Goal: Transaction & Acquisition: Book appointment/travel/reservation

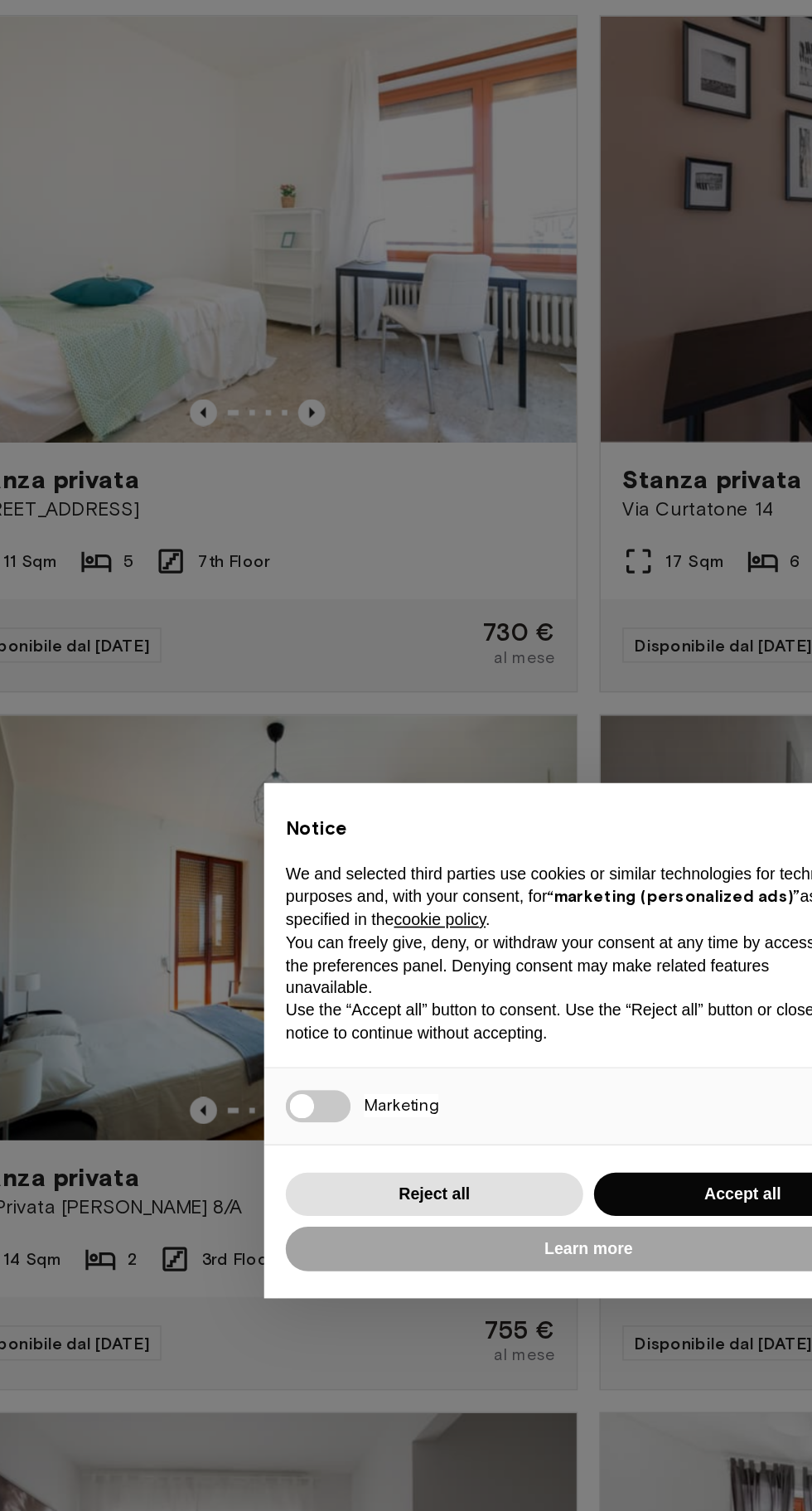
click at [420, 520] on div "× Notice We and selected third parties use cookies or similar technologies for …" at bounding box center [406, 755] width 812 height 1511
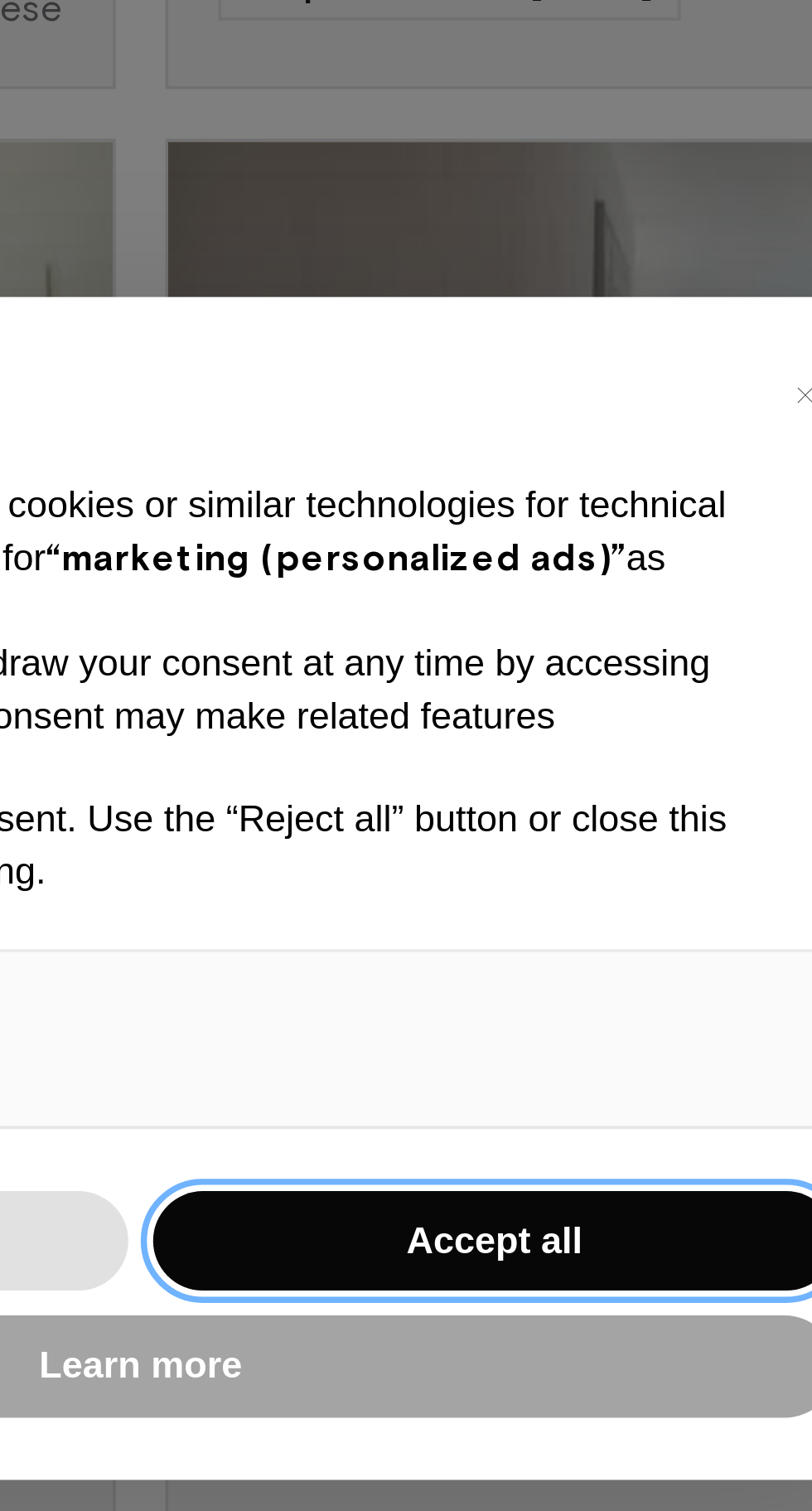
click at [516, 842] on button "Accept all" at bounding box center [499, 849] width 182 height 28
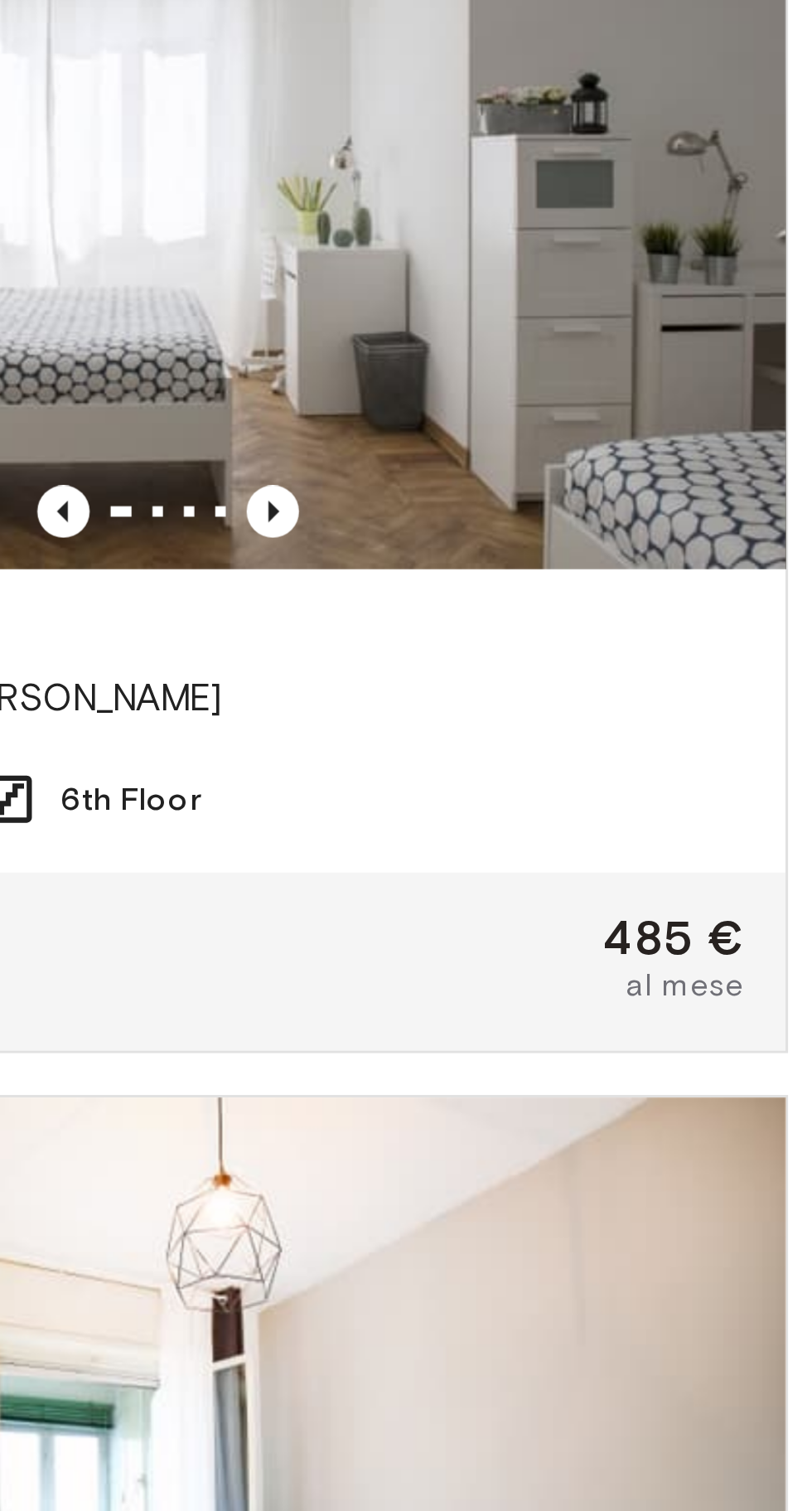
scroll to position [606, 0]
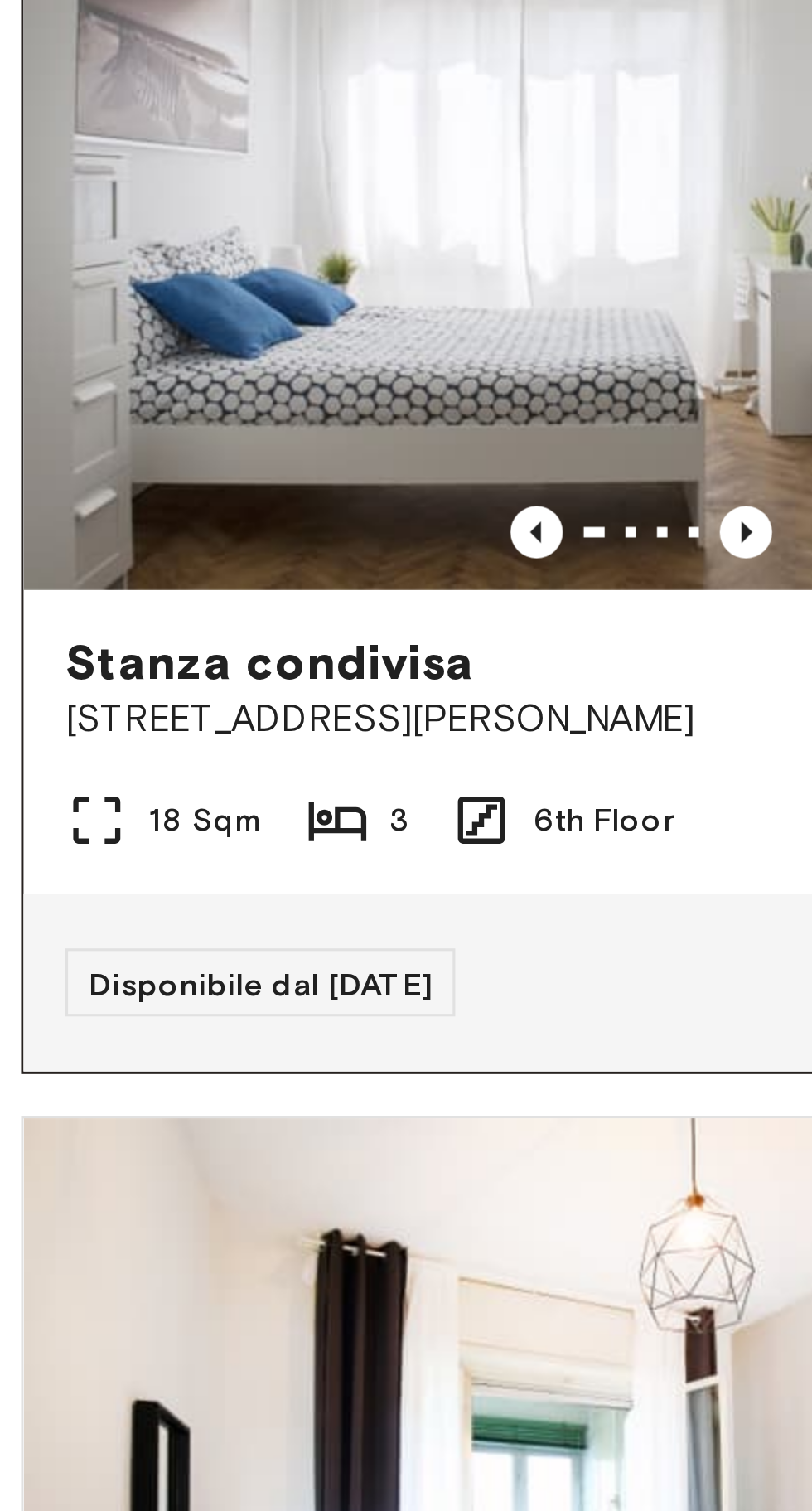
click at [130, 761] on span "Disponibile dal [DATE]" at bounding box center [83, 763] width 109 height 12
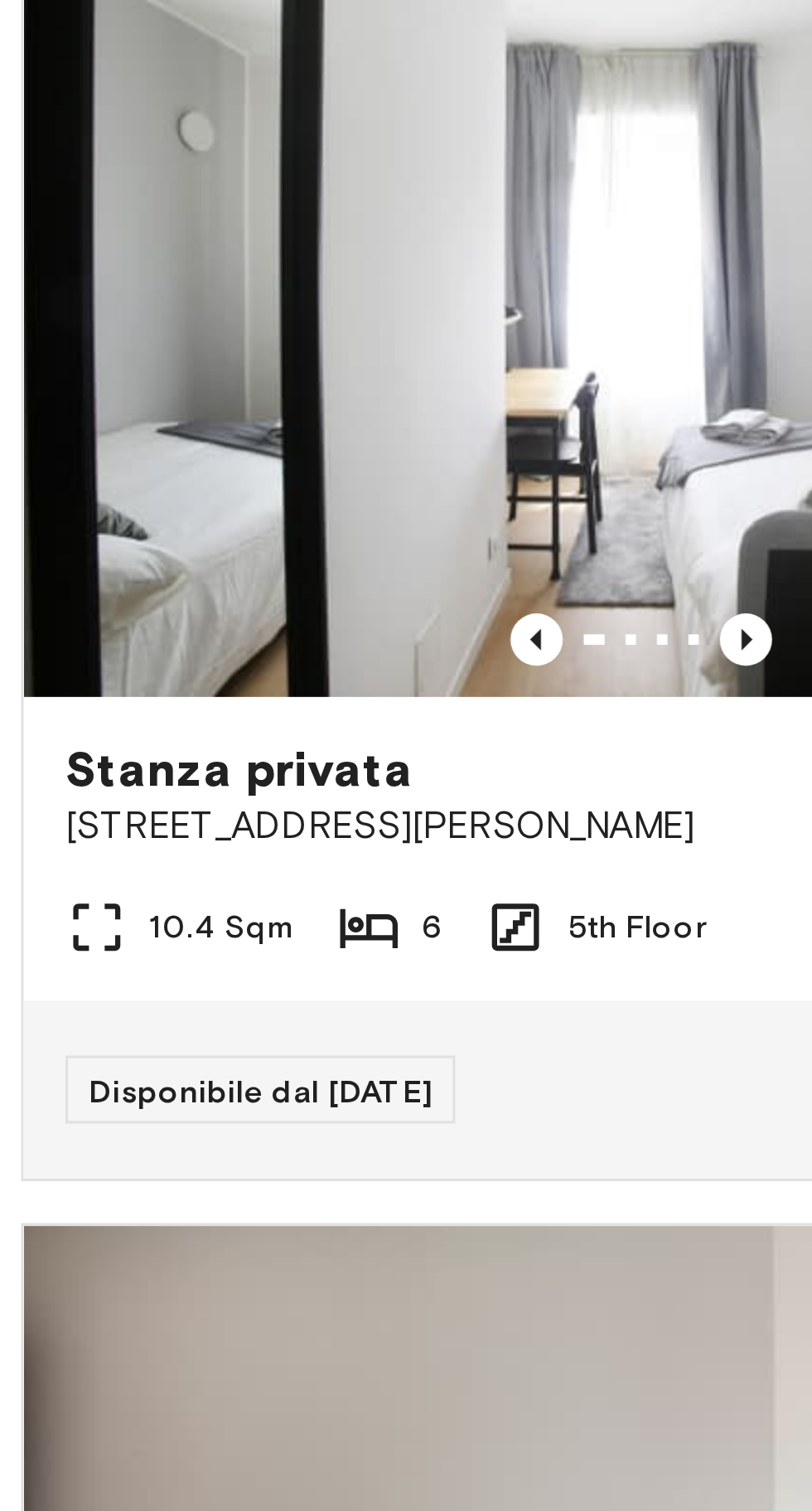
scroll to position [2873, 0]
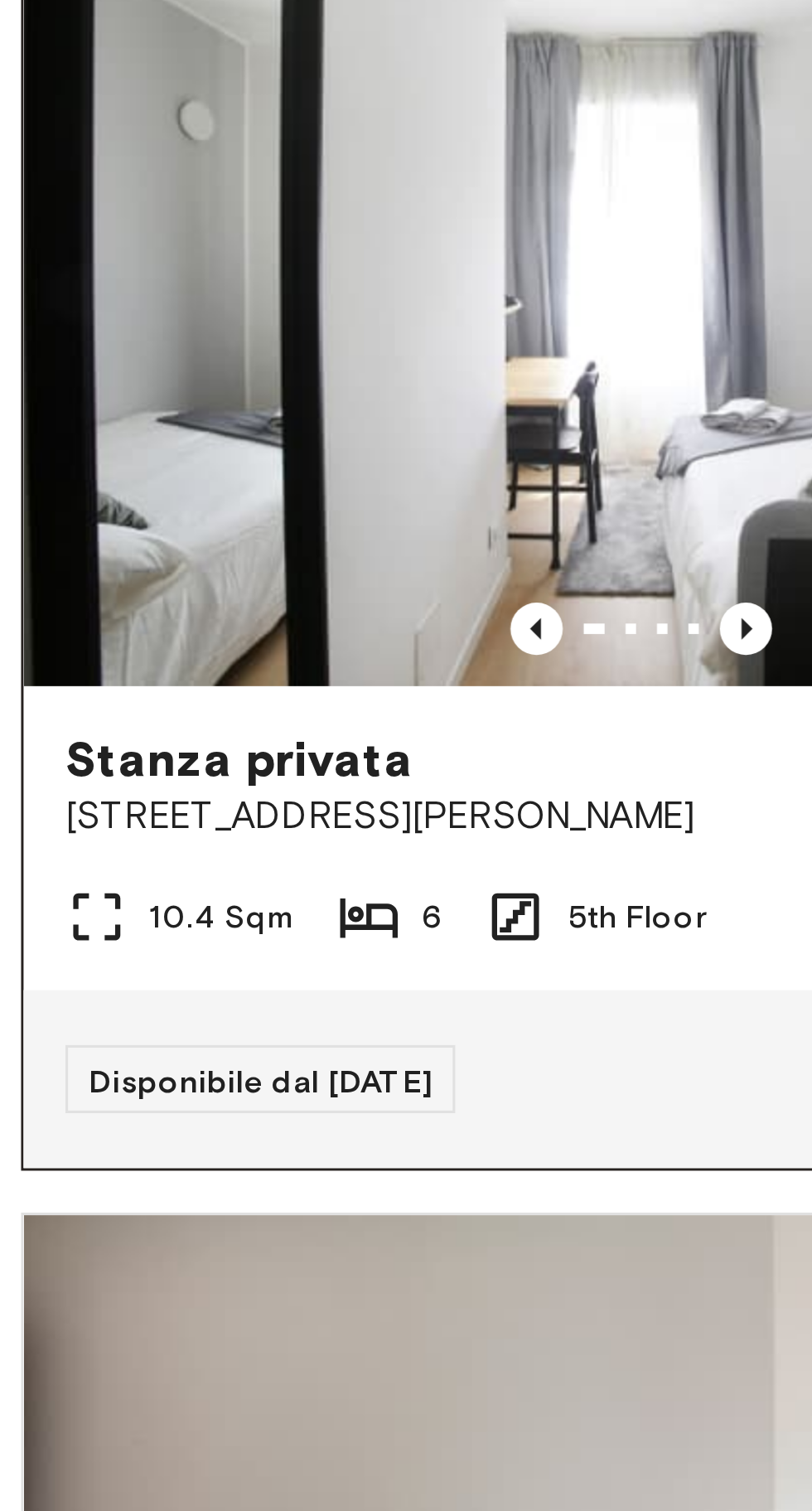
click at [190, 1014] on span "5th Floor" at bounding box center [201, 1013] width 43 height 15
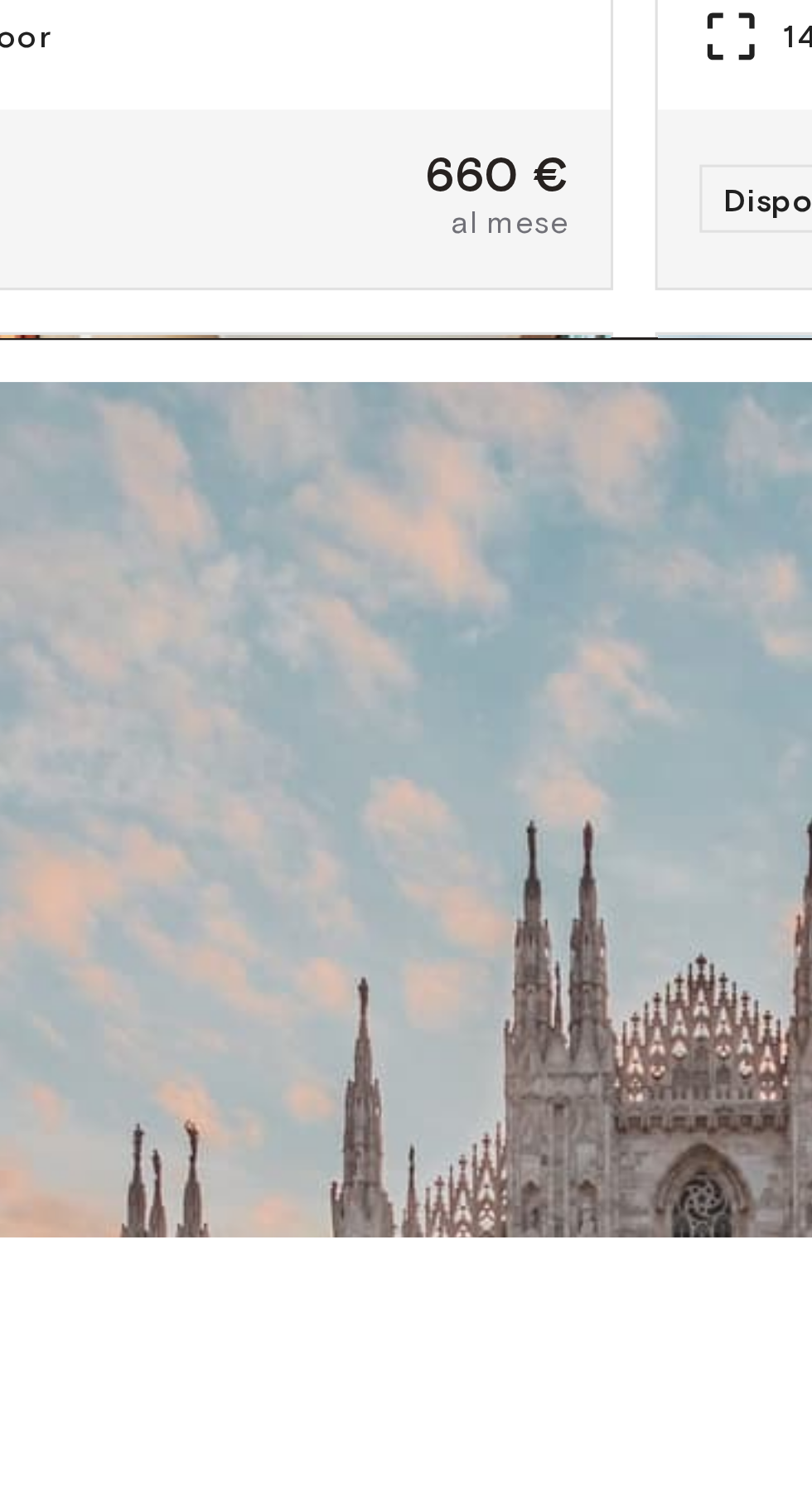
scroll to position [8896, 0]
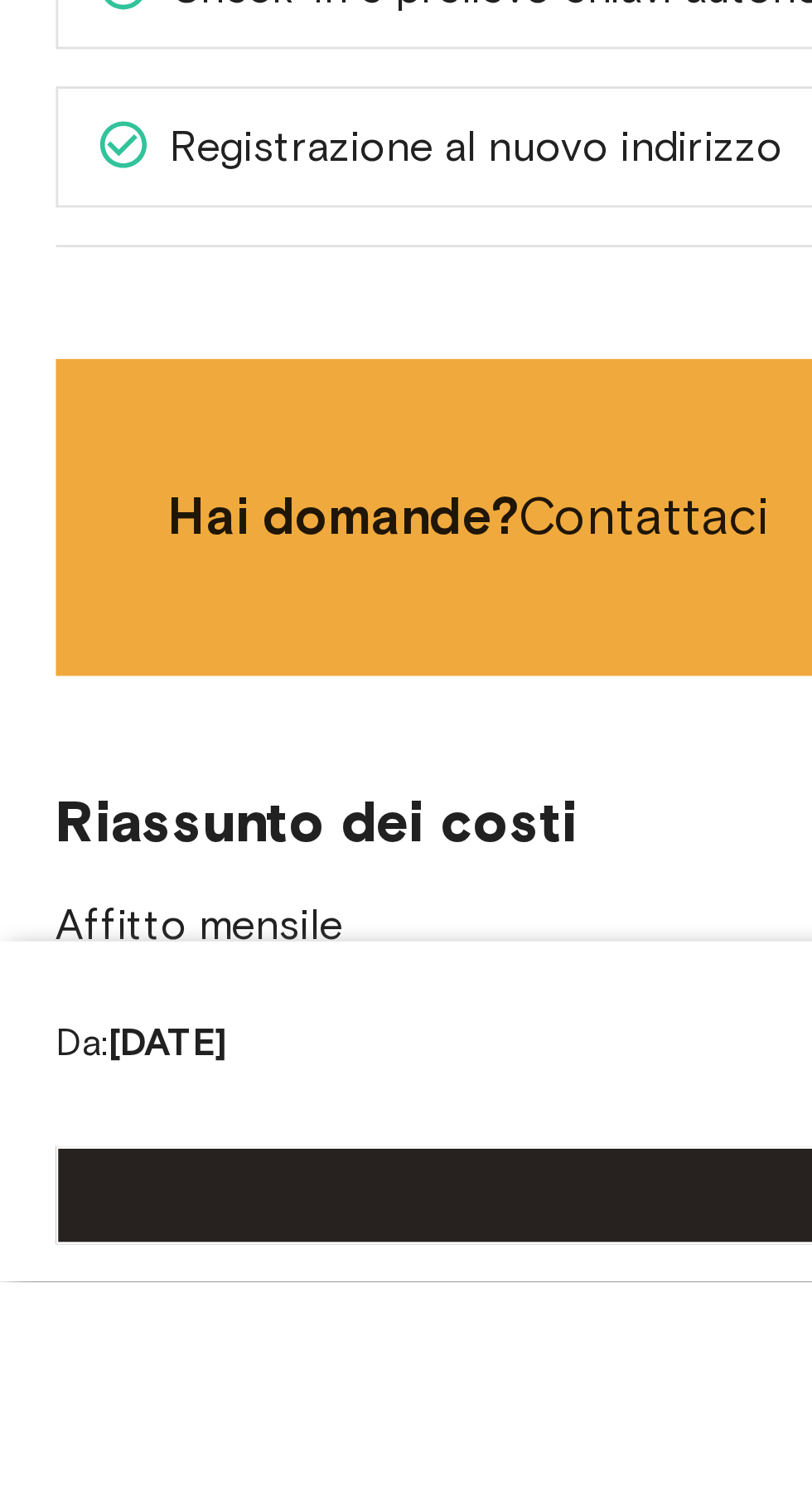
scroll to position [403, 0]
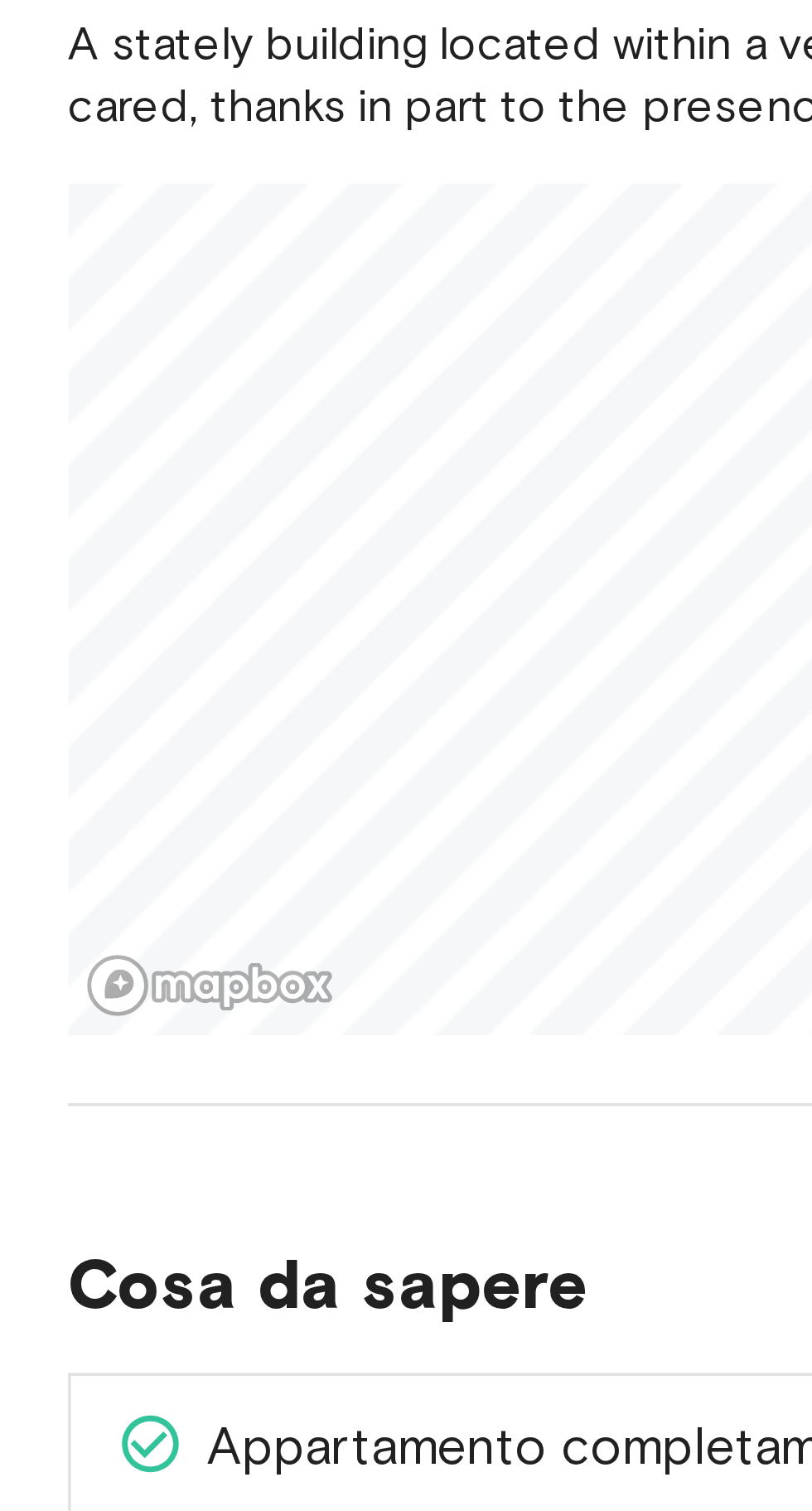
scroll to position [756, 0]
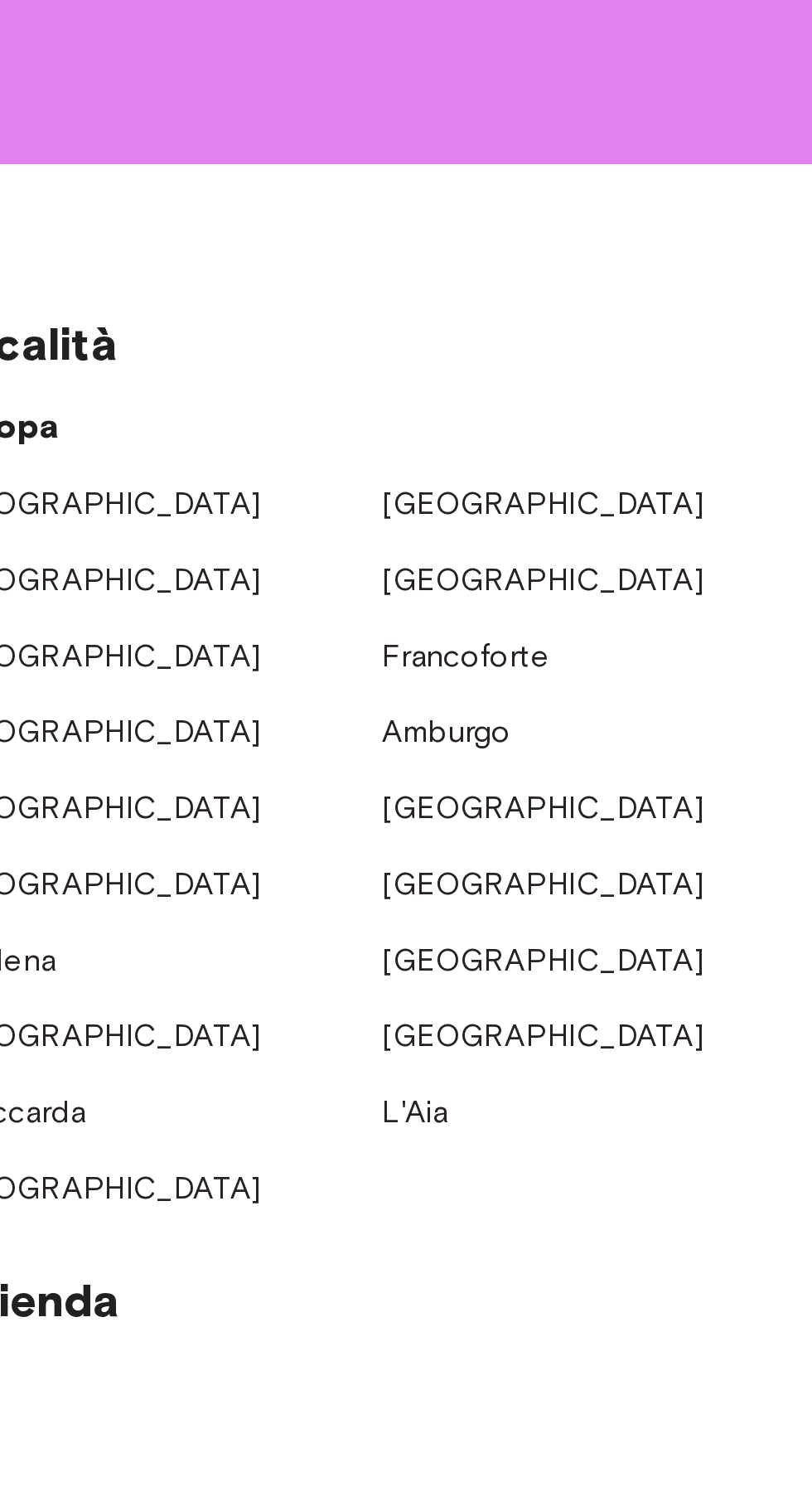
scroll to position [2736, 0]
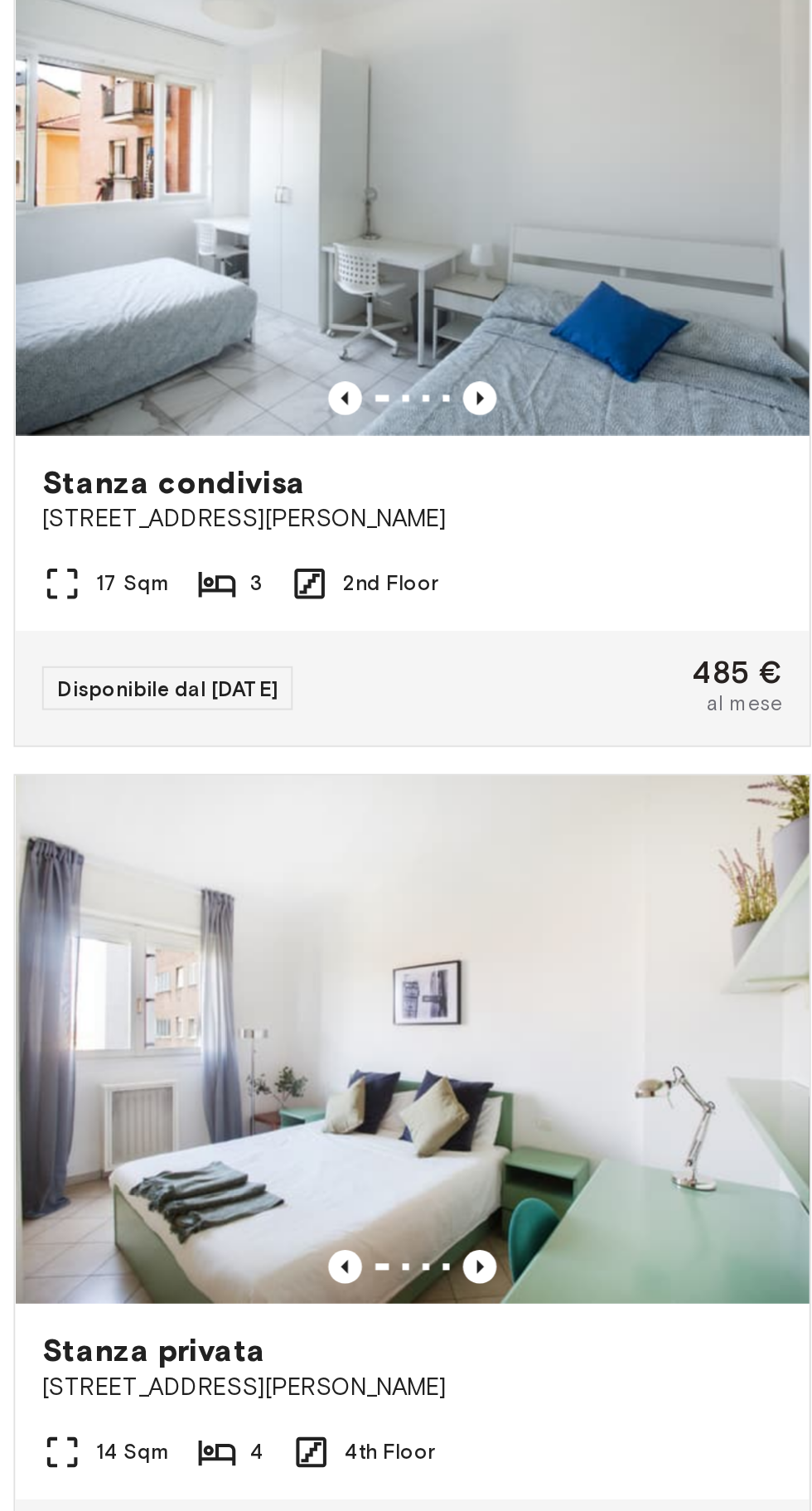
scroll to position [2517, 0]
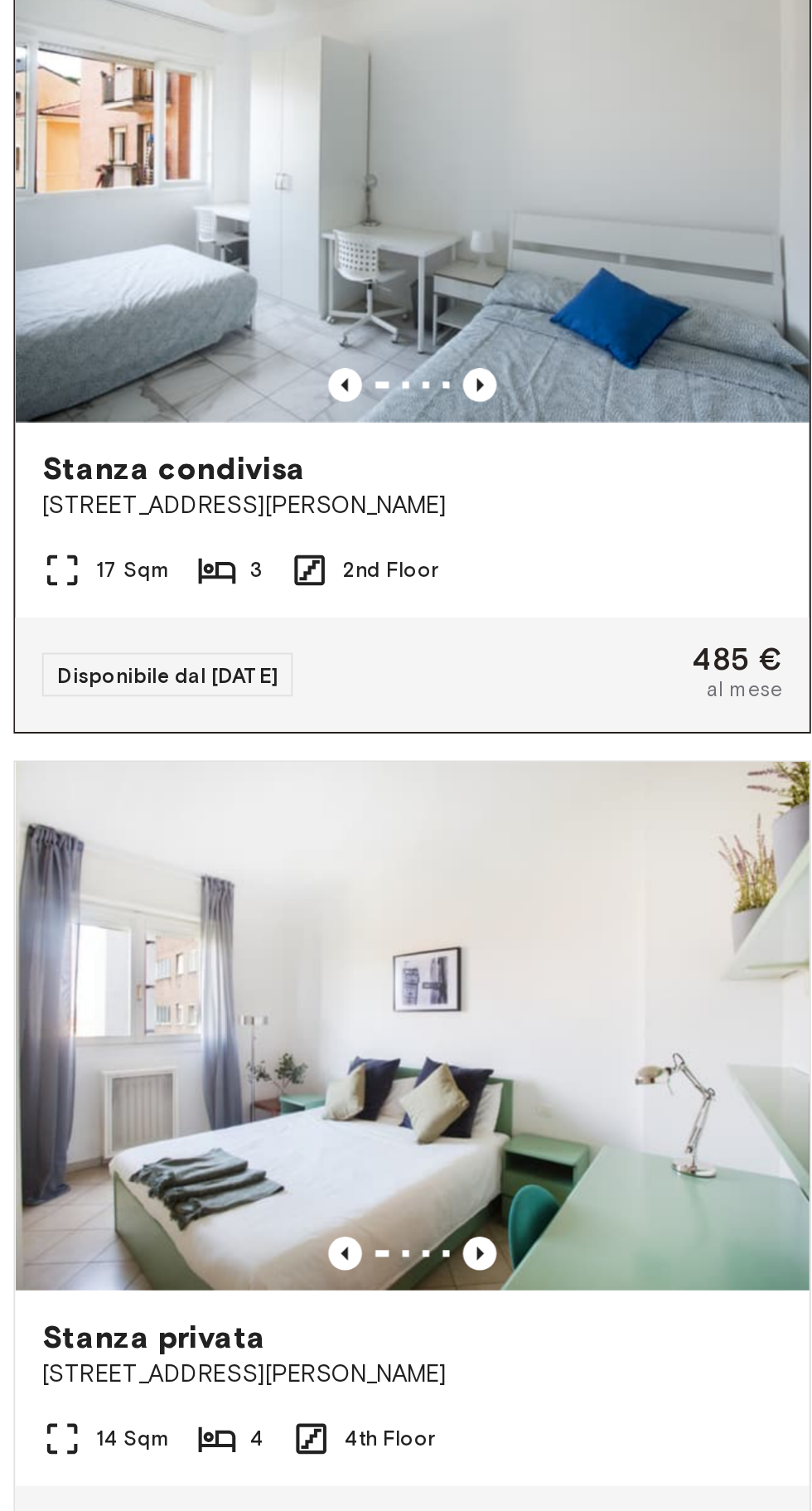
click at [313, 453] on div "Stanza condivisa Via Giuseppe Bruschetti 11" at bounding box center [203, 473] width 391 height 63
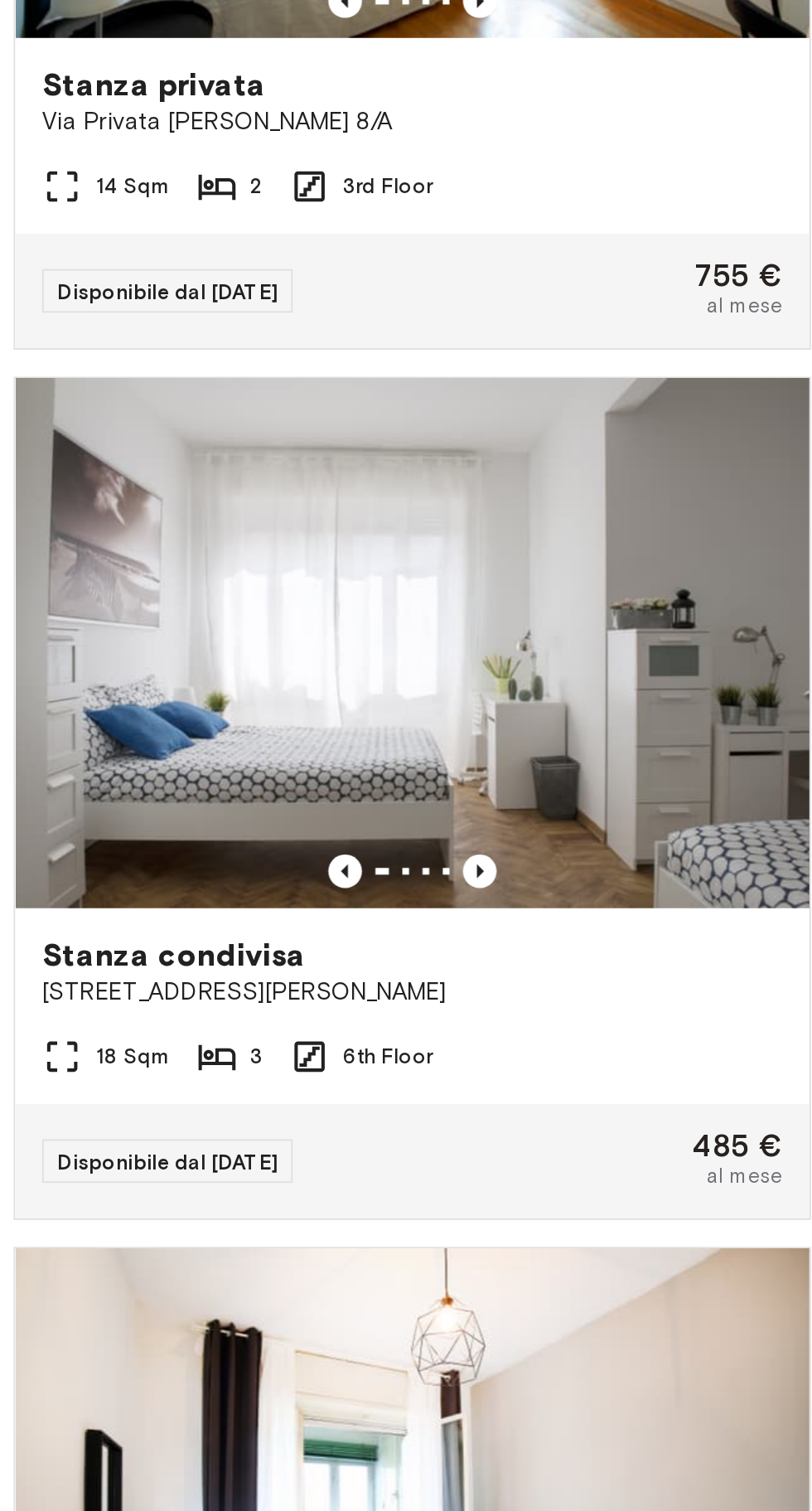
scroll to position [552, 0]
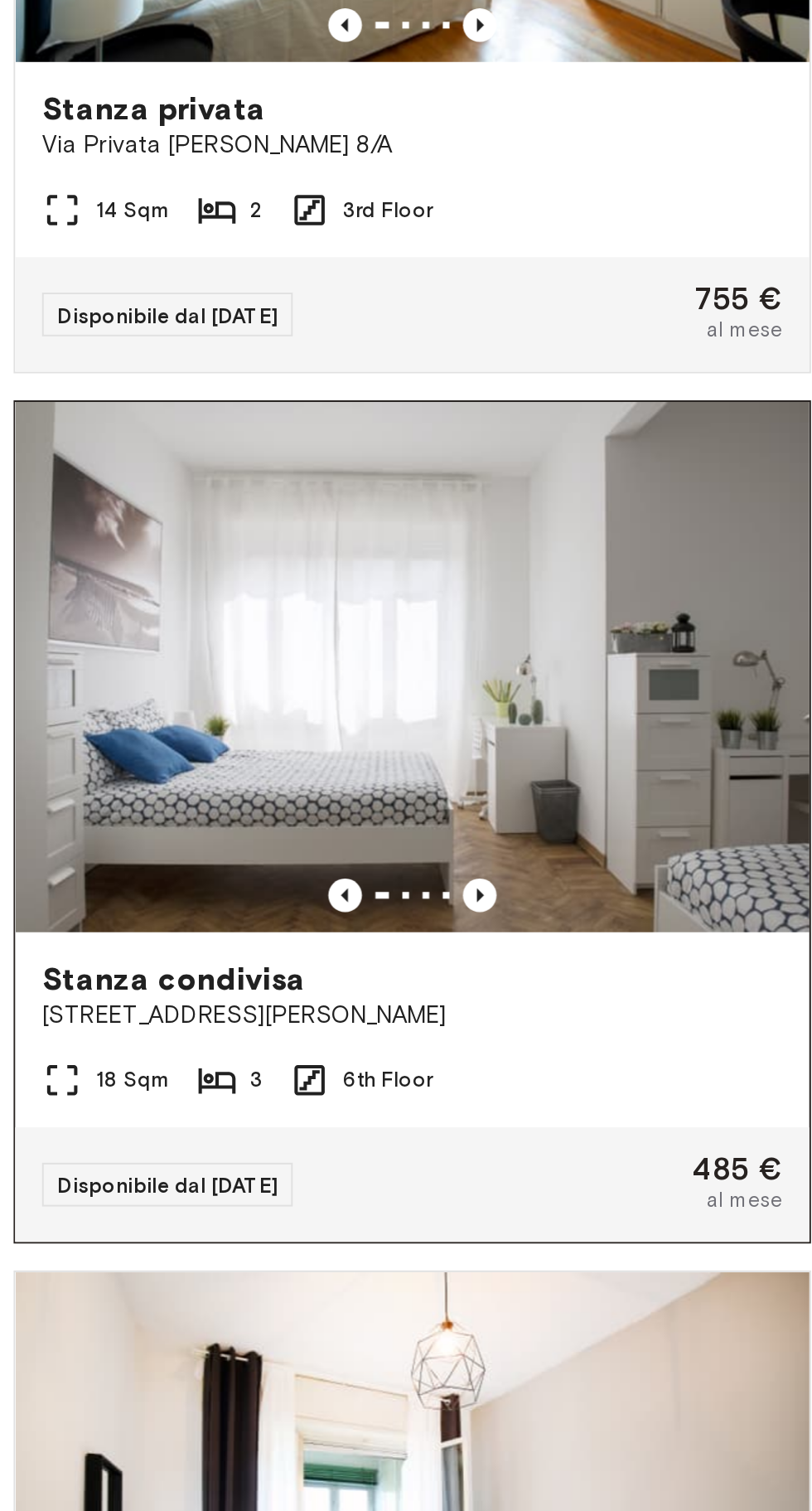
click at [150, 726] on span "[STREET_ADDRESS][PERSON_NAME]" at bounding box center [203, 734] width 365 height 16
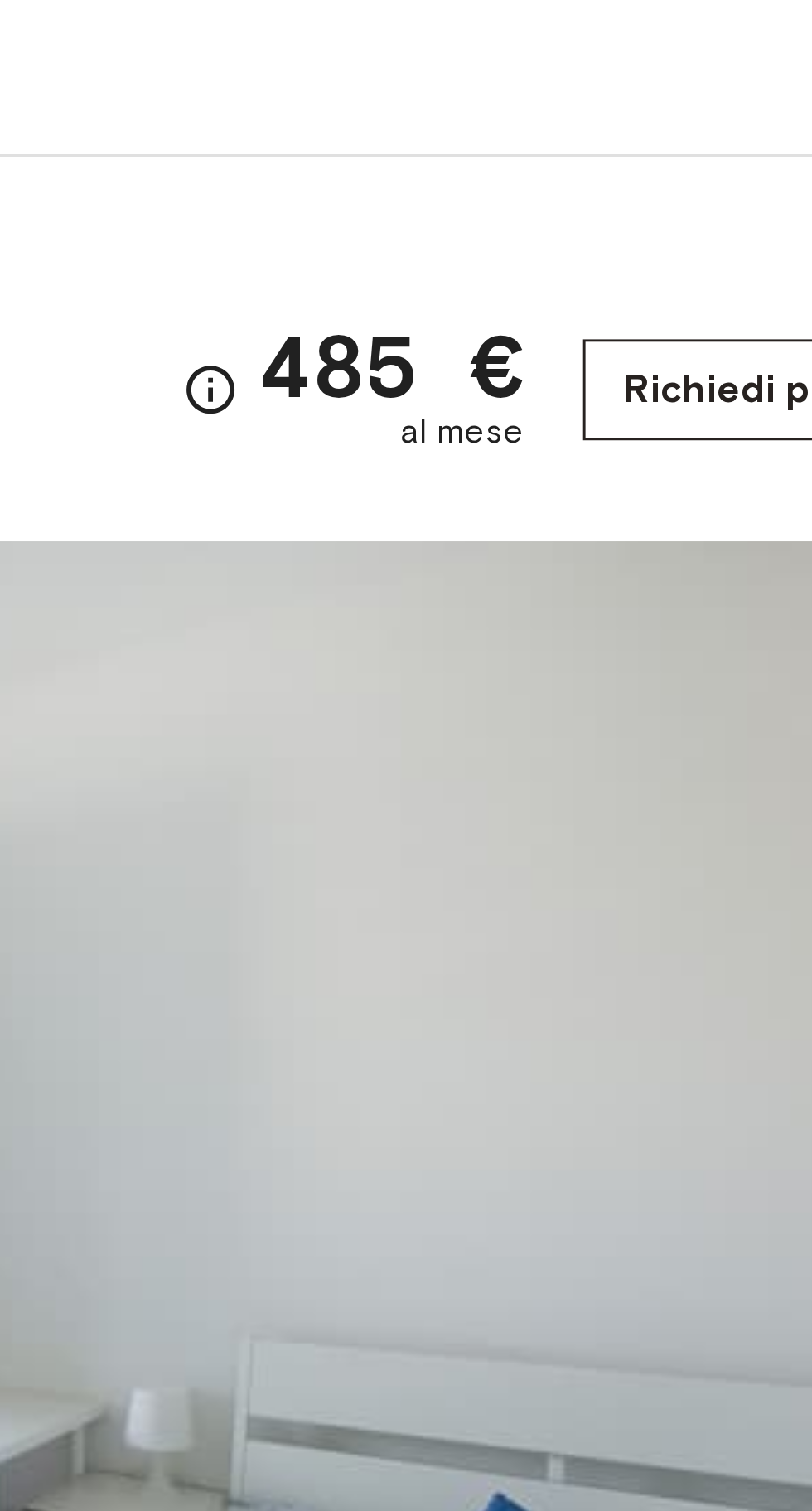
click at [670, 144] on link "Richiedi prenotazione" at bounding box center [705, 147] width 173 height 35
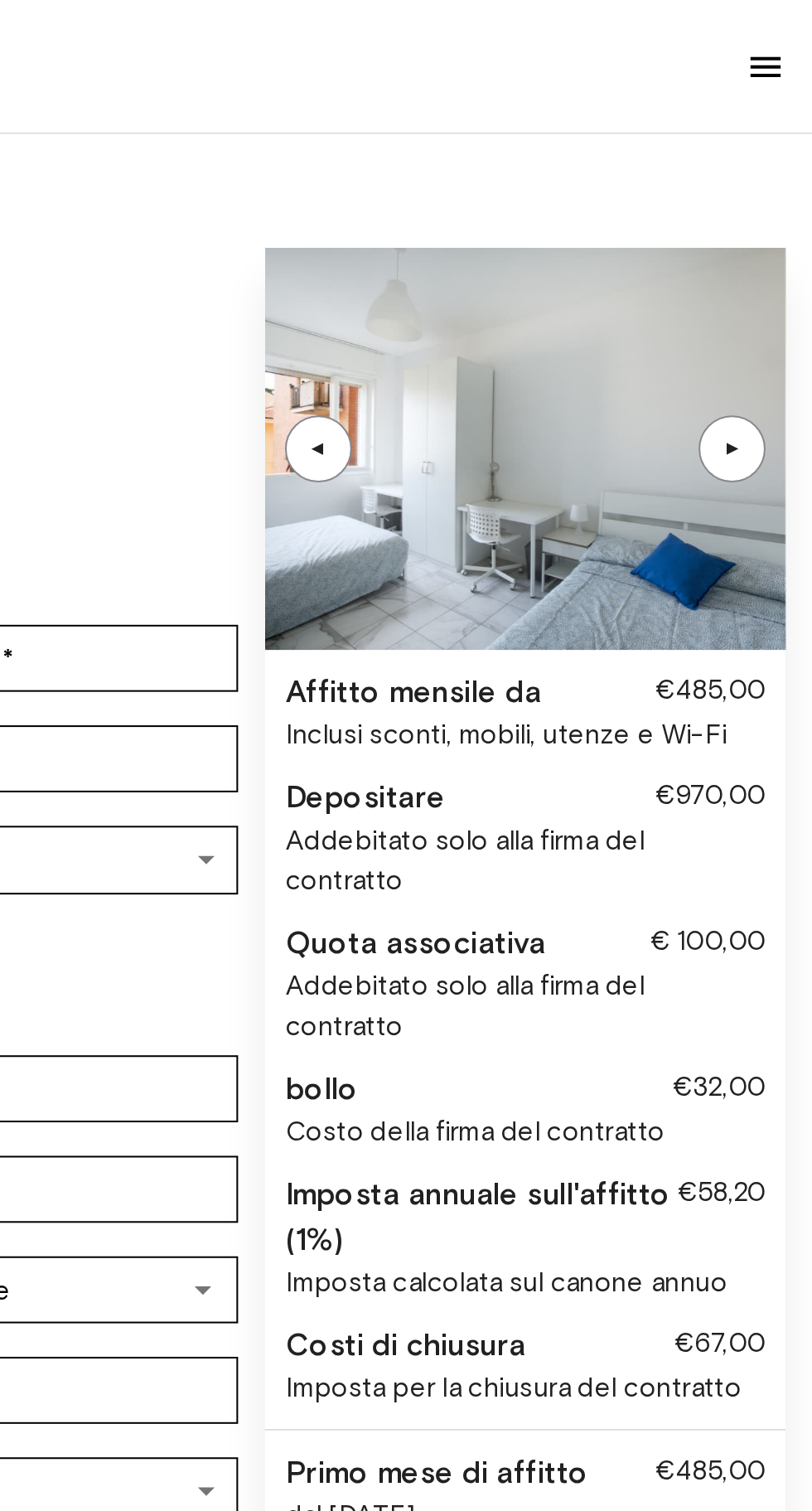
click at [775, 219] on font "▲" at bounding box center [773, 222] width 12 height 10
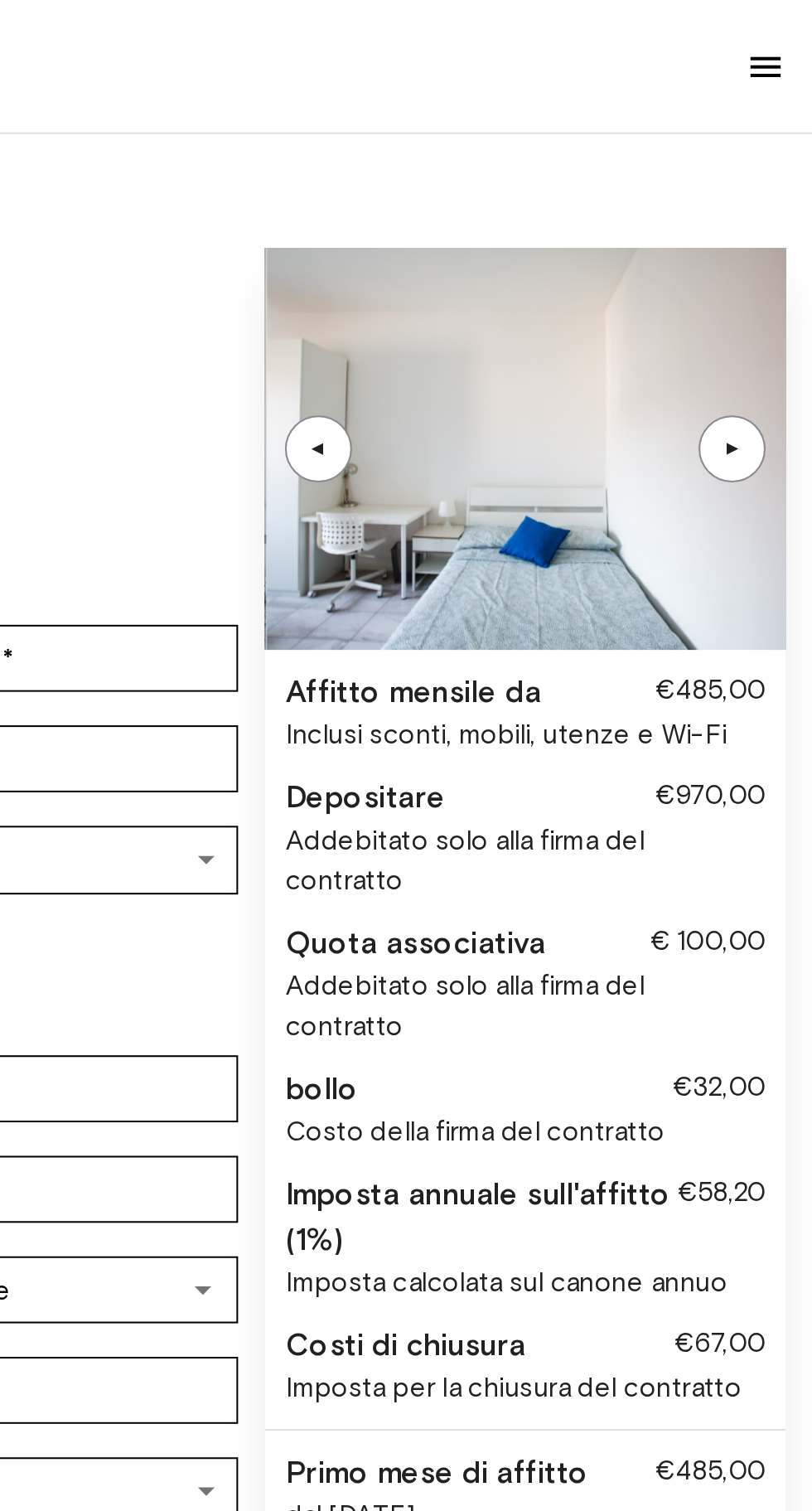
click at [771, 230] on div "▲" at bounding box center [772, 222] width 33 height 33
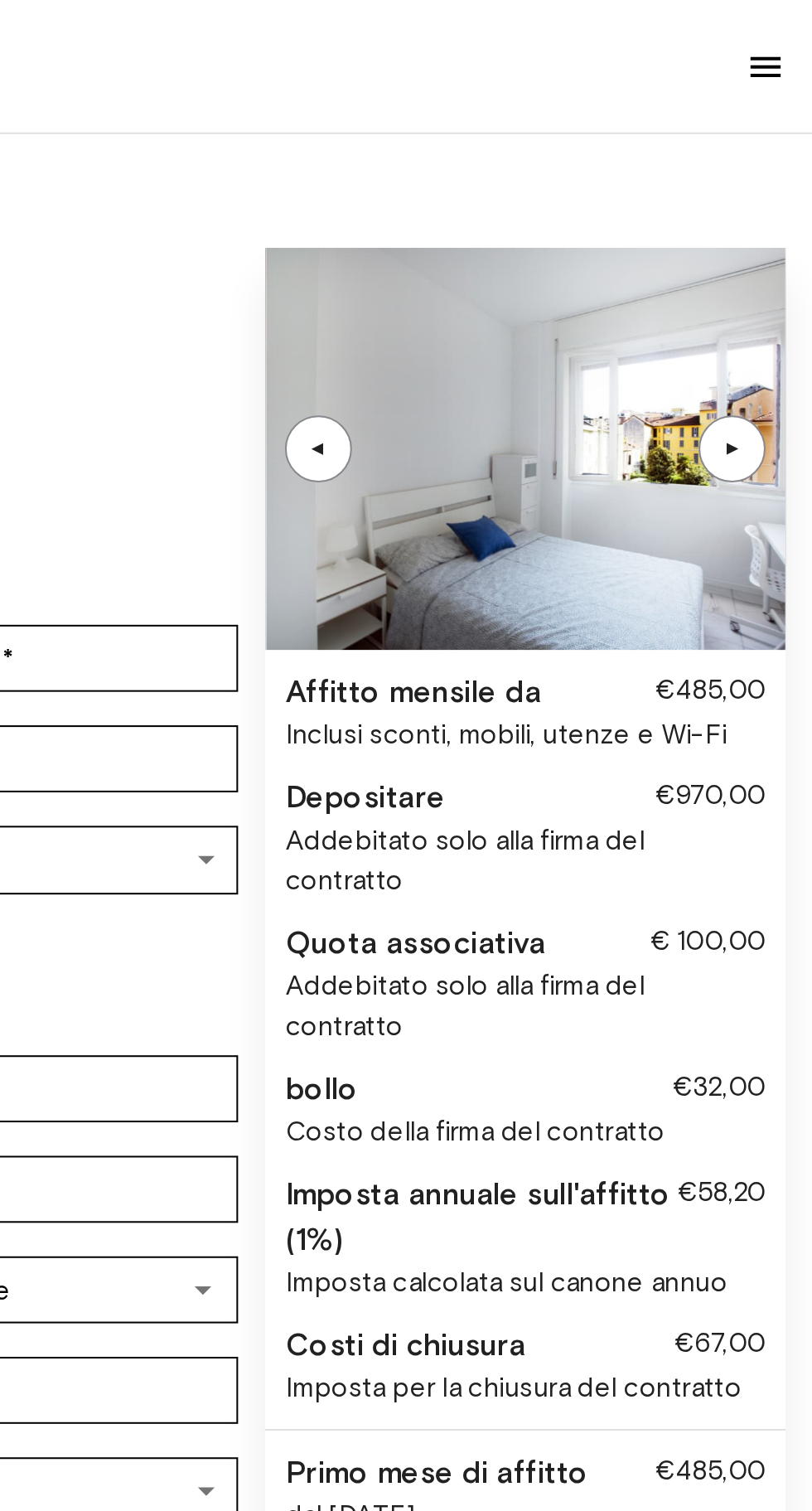
click at [769, 232] on div "▲" at bounding box center [772, 222] width 33 height 33
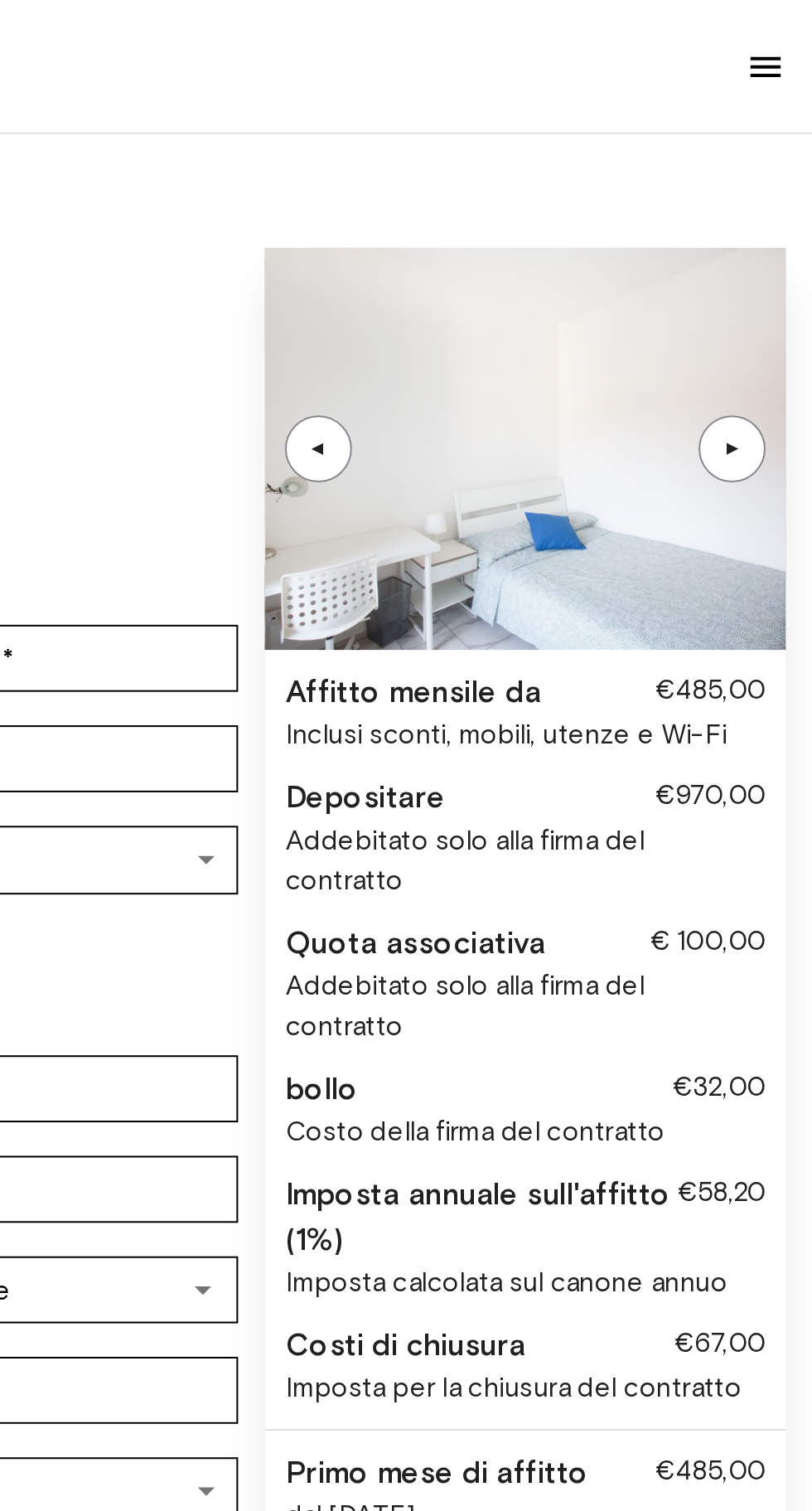
click at [768, 232] on div "▲" at bounding box center [772, 222] width 33 height 33
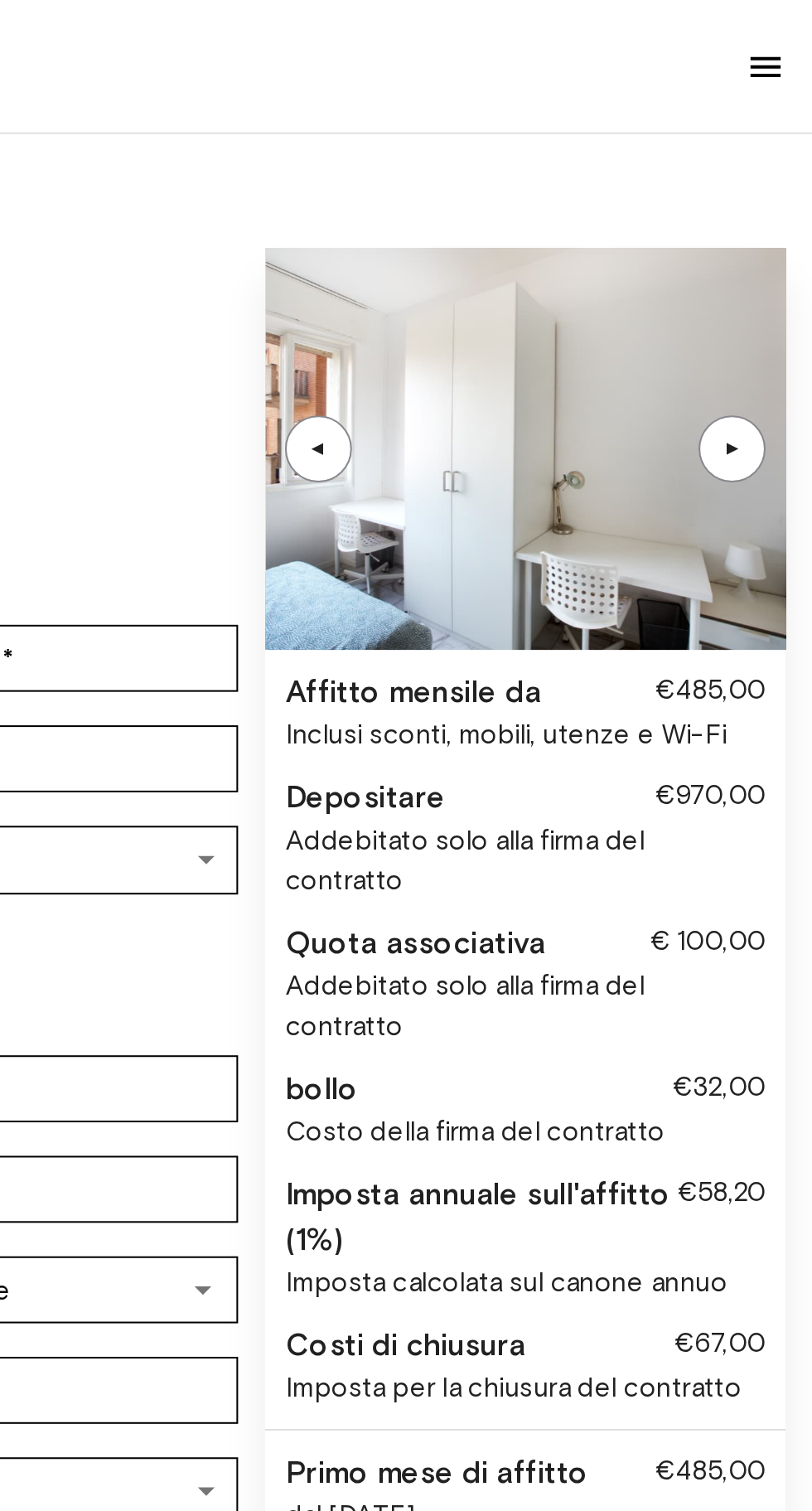
click at [780, 225] on div "▲" at bounding box center [772, 222] width 16 height 10
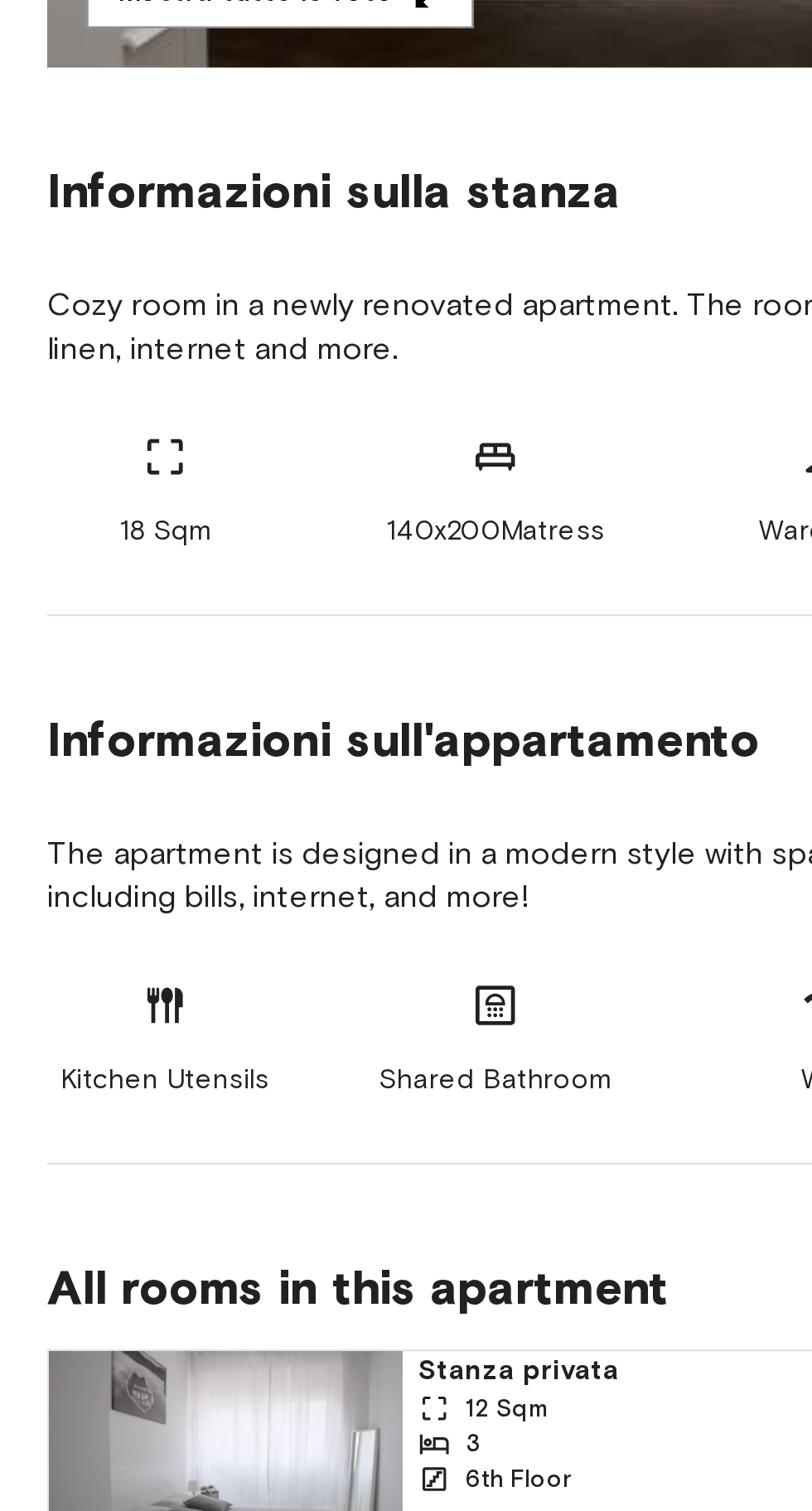
scroll to position [214, 0]
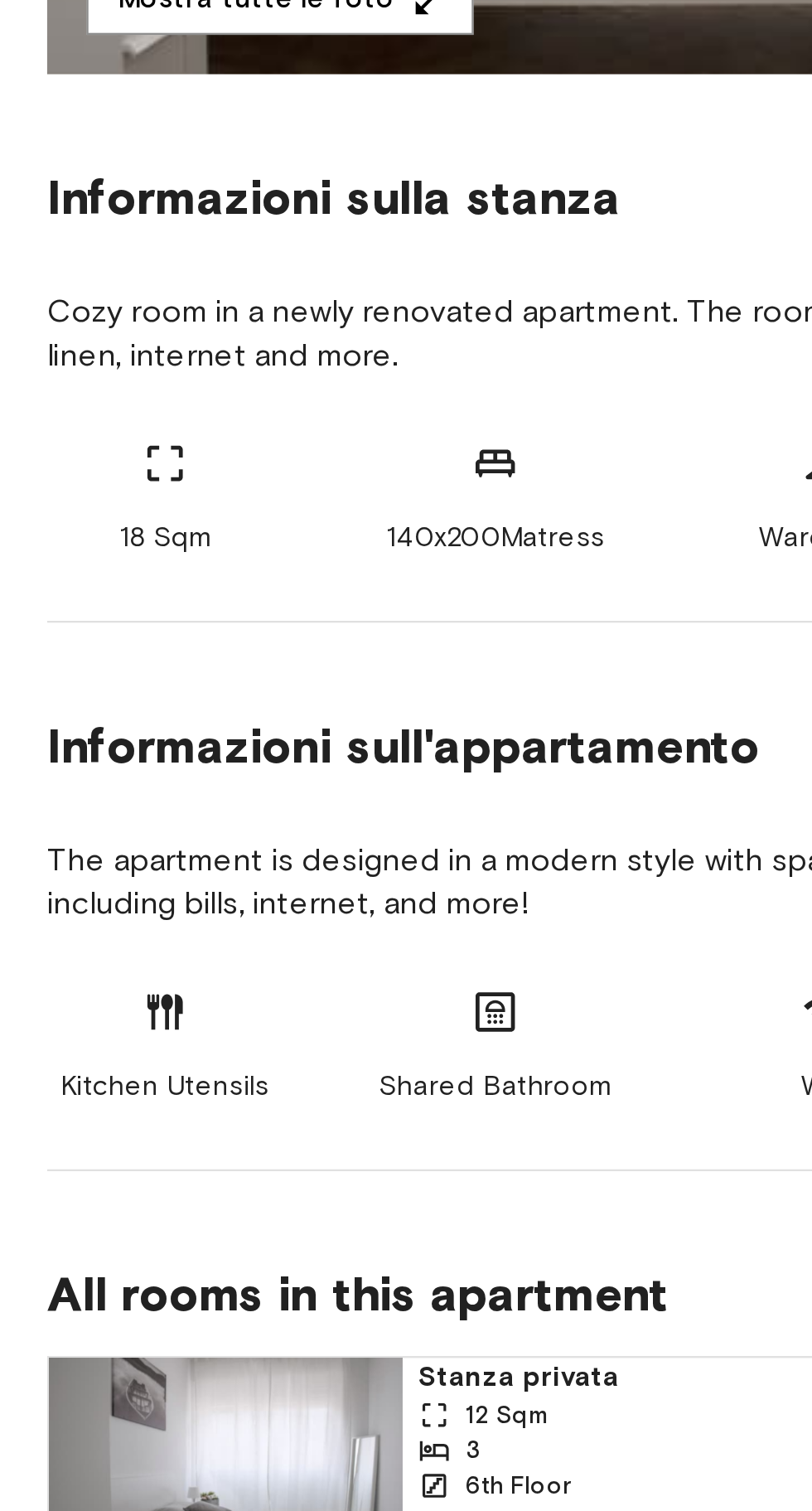
click at [73, 763] on span "The apartment is designed in a modern style with spacious rooms and a great kit…" at bounding box center [406, 767] width 772 height 36
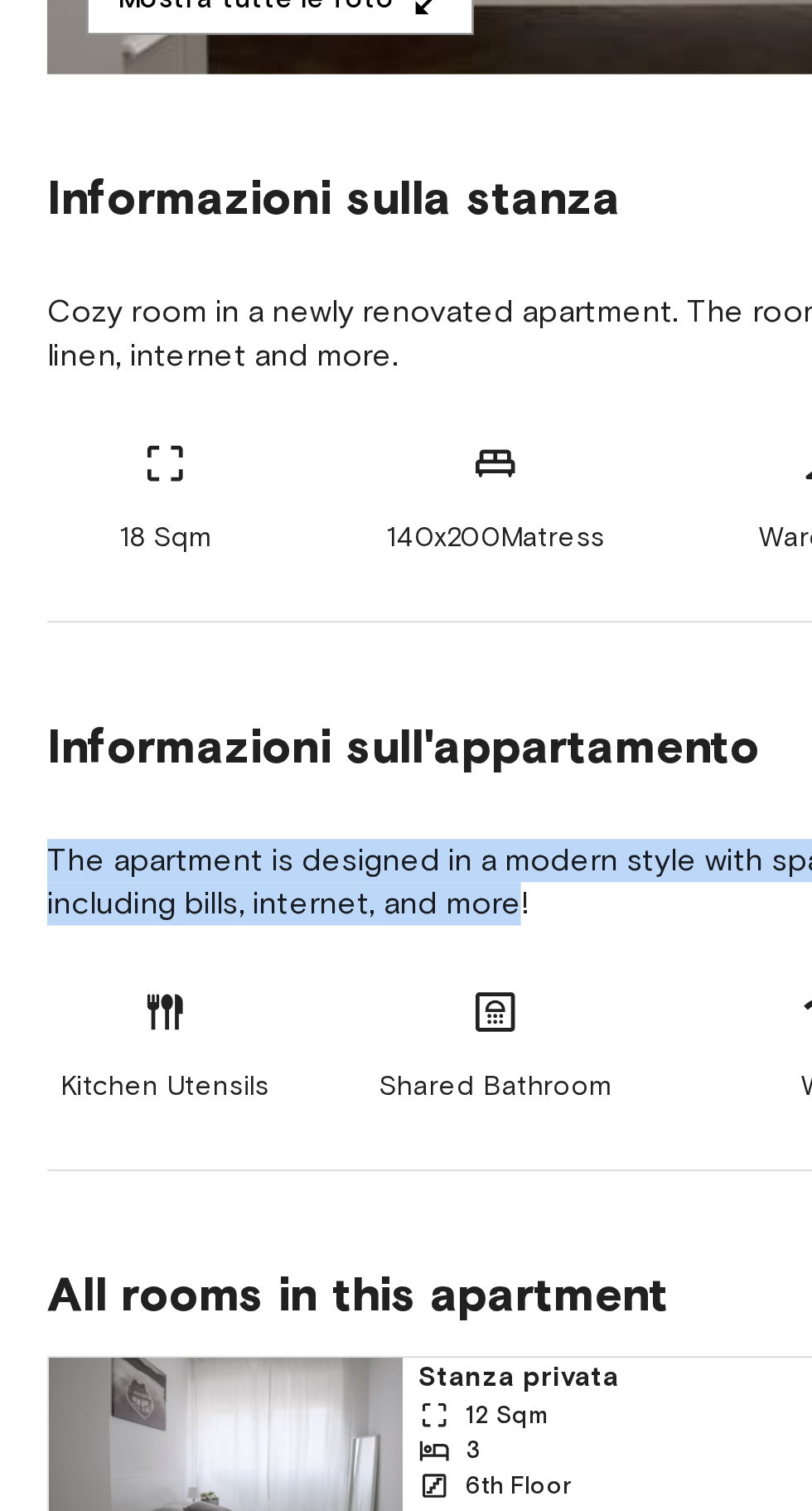
copy span "The apartment is designed in a modern style with spacious rooms and a great kit…"
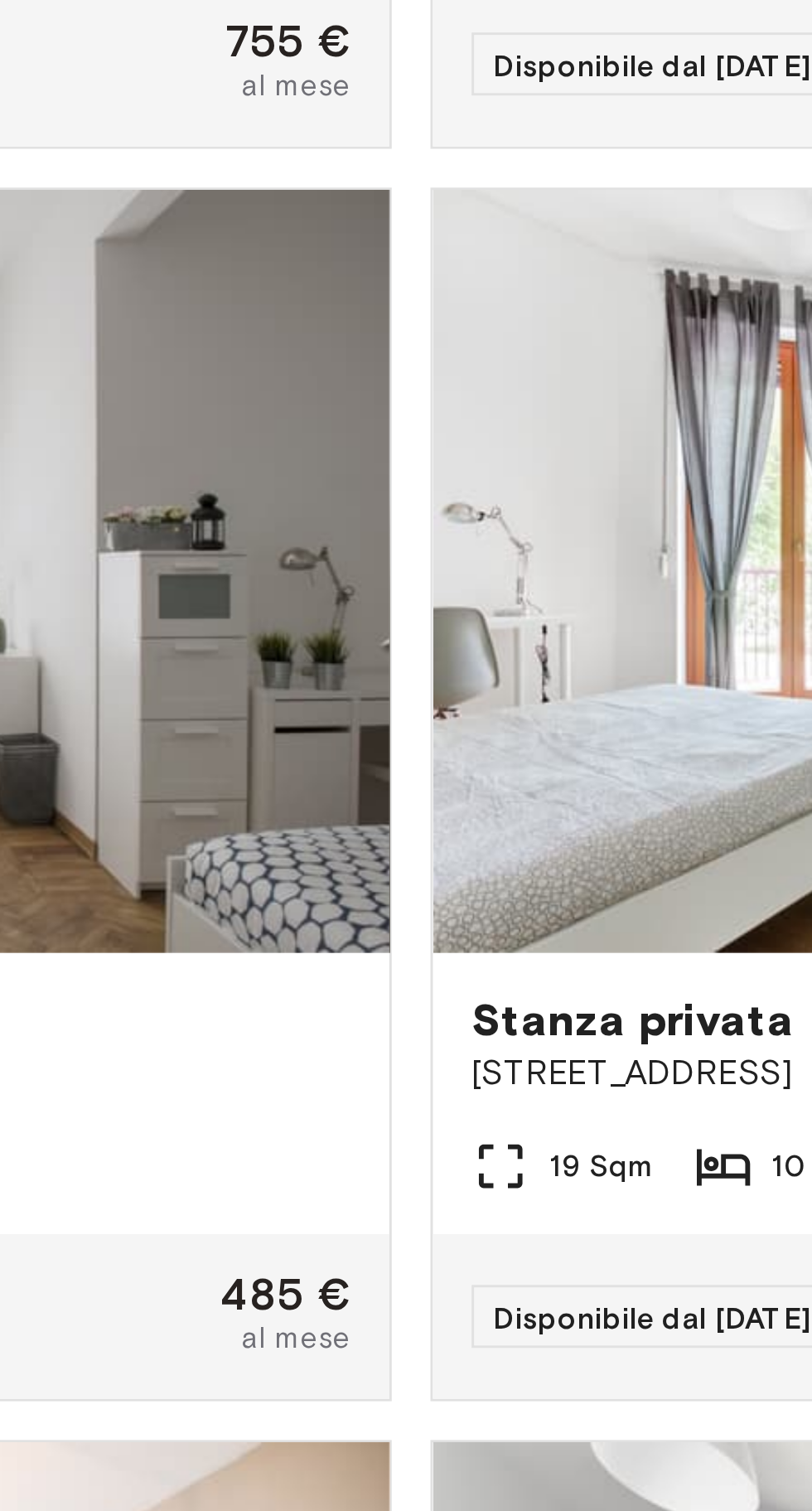
scroll to position [495, 0]
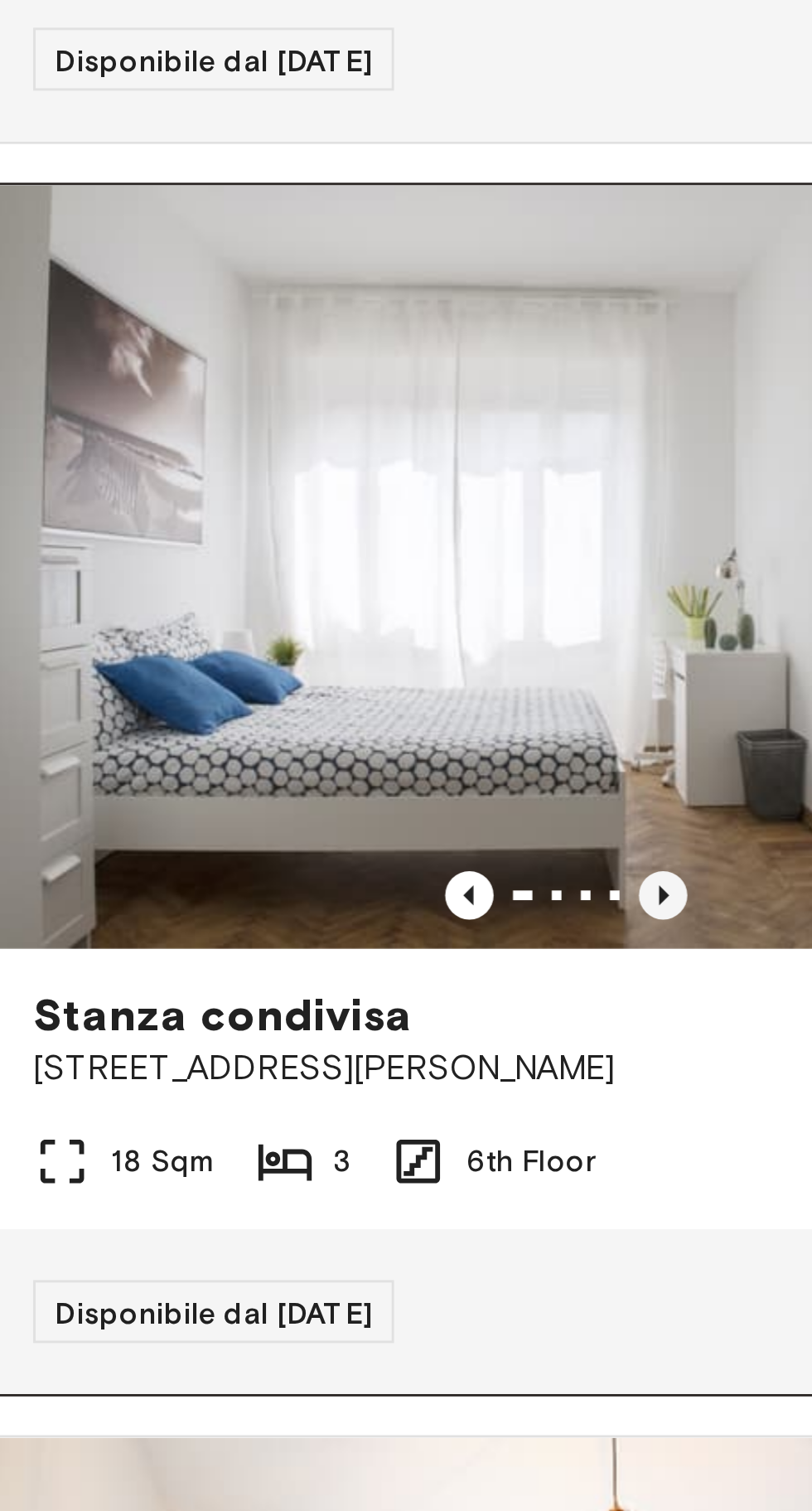
click at [236, 731] on icon "Previous image" at bounding box center [235, 731] width 3 height 7
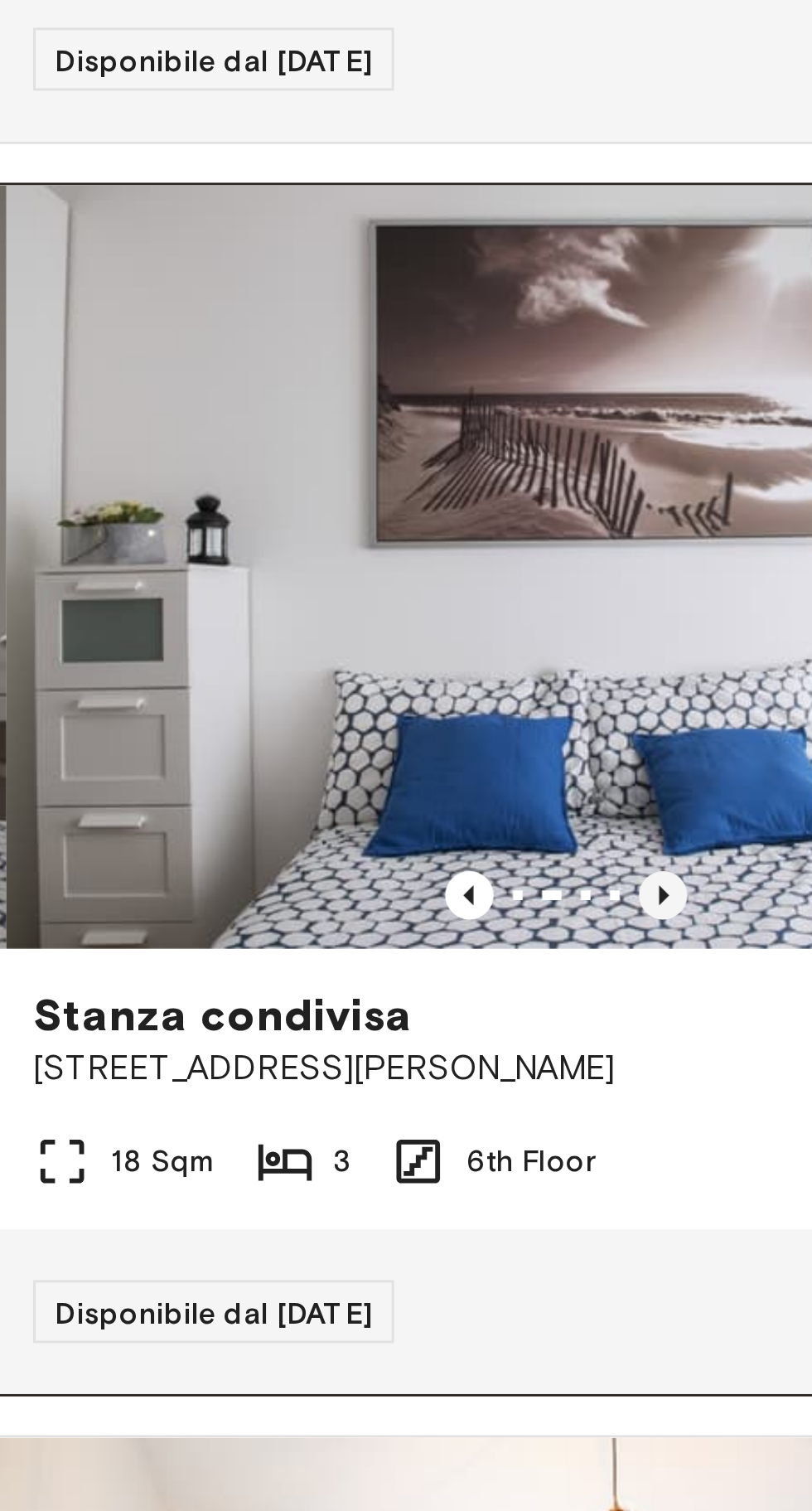
click at [241, 729] on icon "Previous image" at bounding box center [235, 731] width 16 height 16
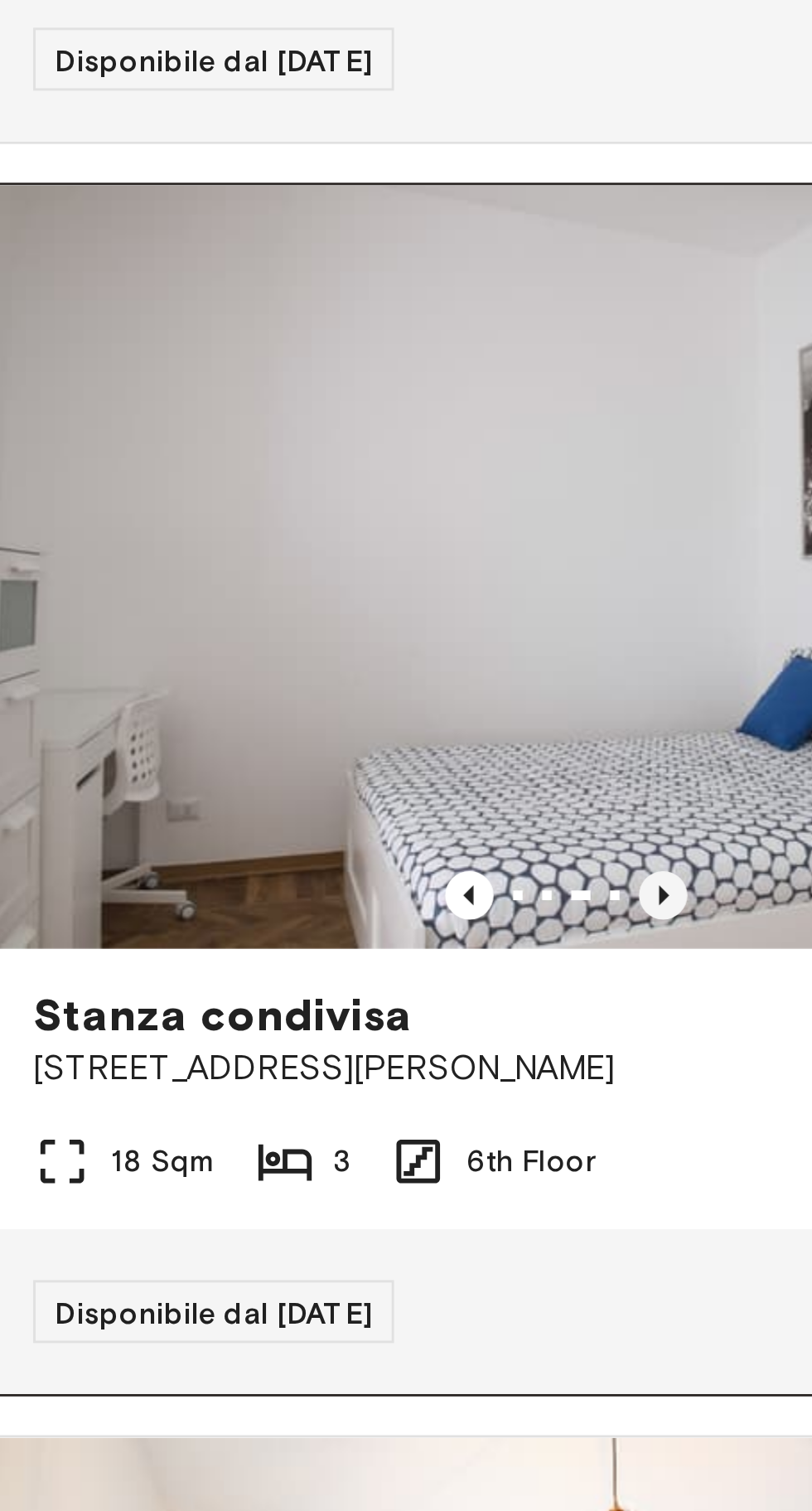
click at [236, 731] on icon "Previous image" at bounding box center [235, 731] width 3 height 7
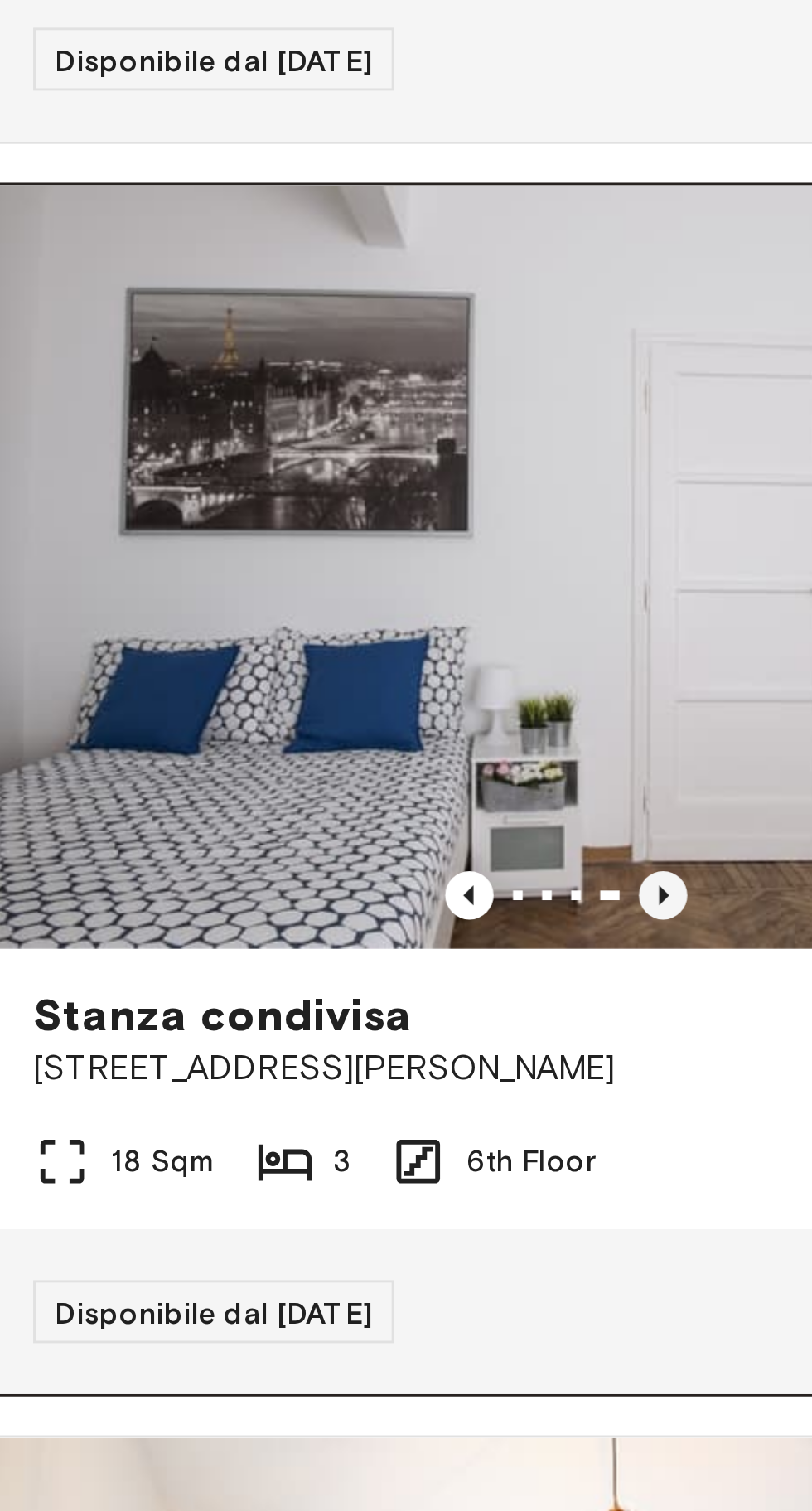
click at [240, 728] on icon "Previous image" at bounding box center [235, 731] width 16 height 16
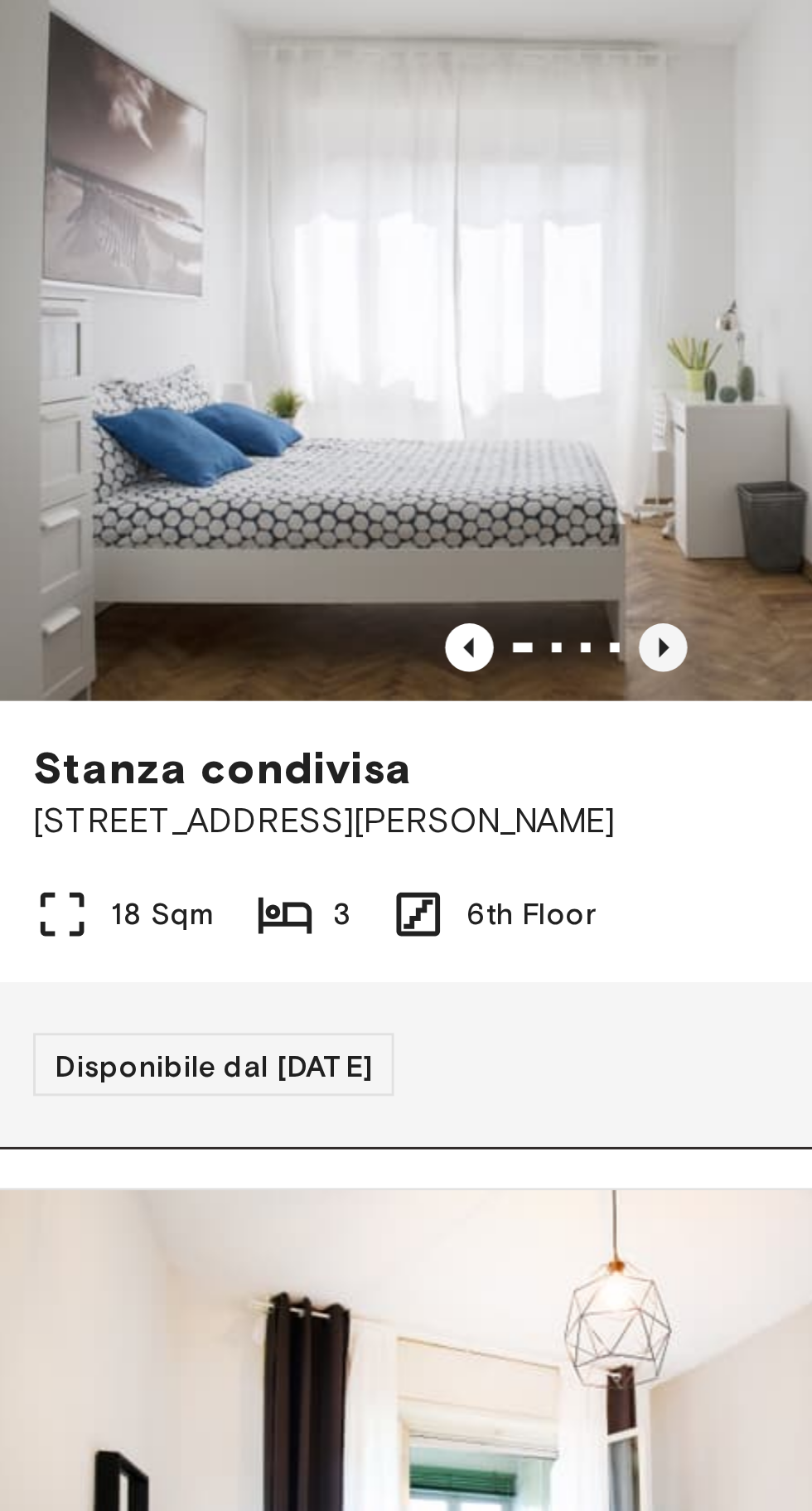
scroll to position [582, 0]
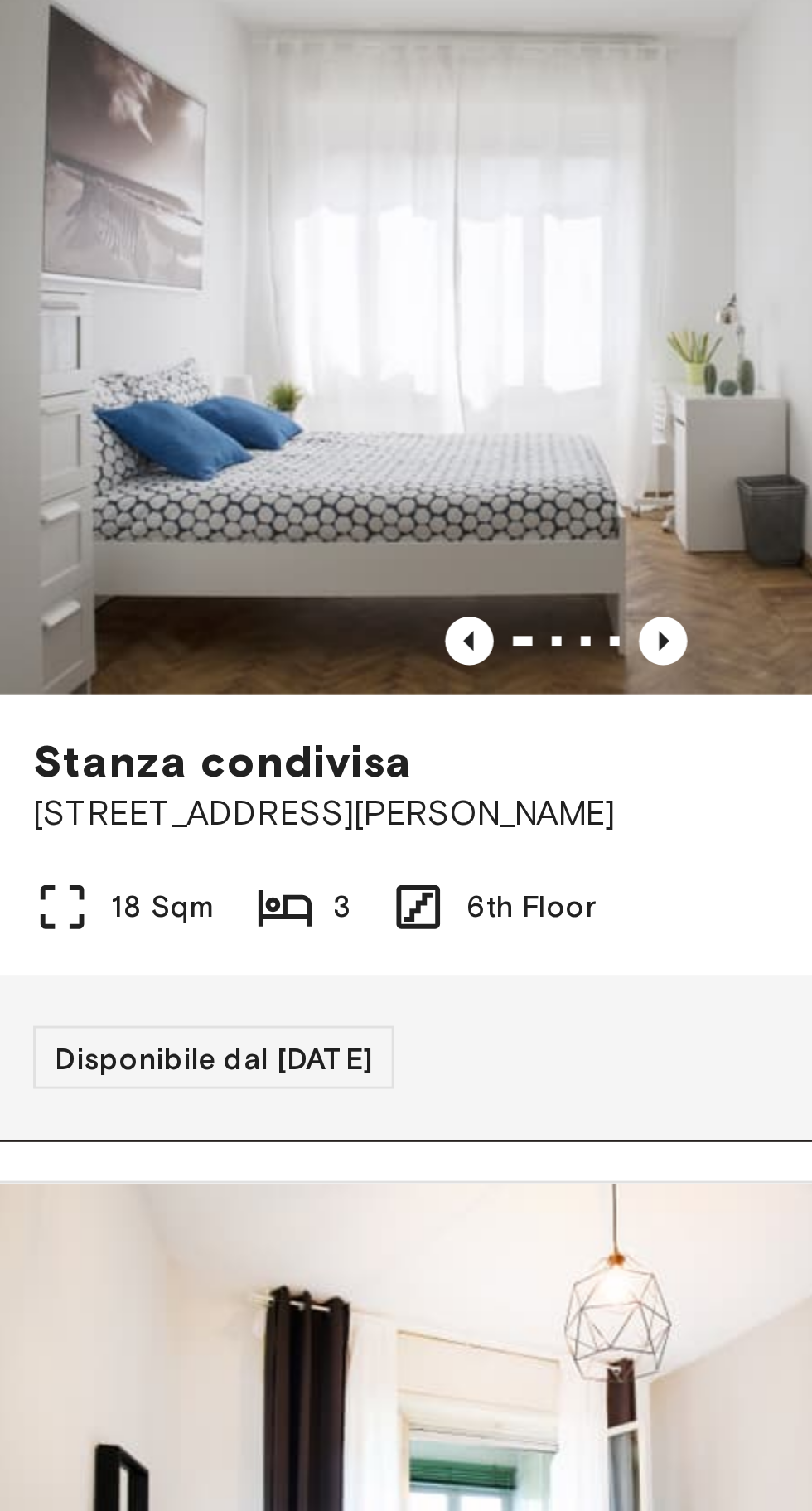
click at [110, 737] on icon at bounding box center [107, 736] width 20 height 20
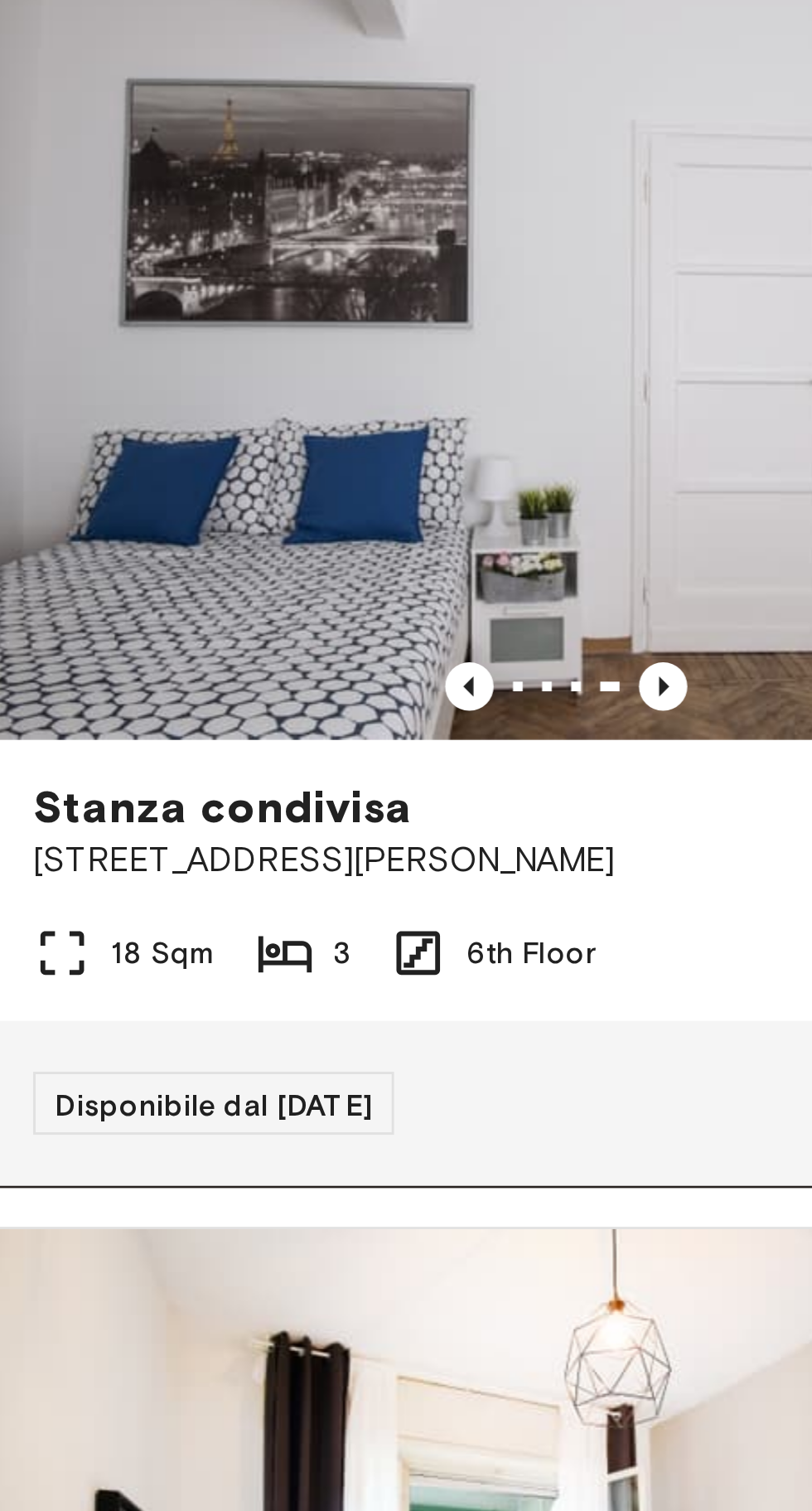
scroll to position [555, 0]
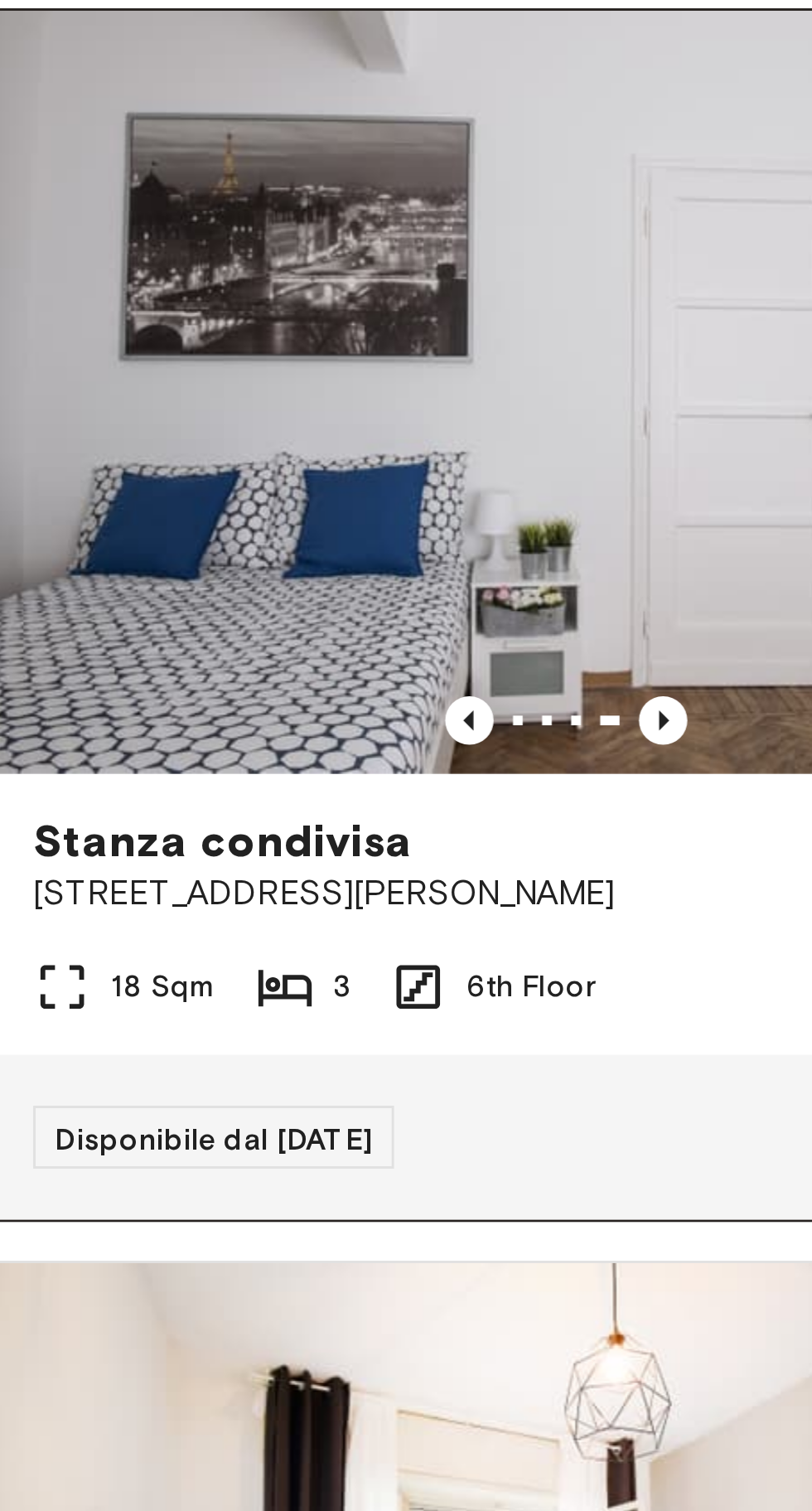
click at [114, 715] on span "Stanza condivisa" at bounding box center [86, 713] width 130 height 20
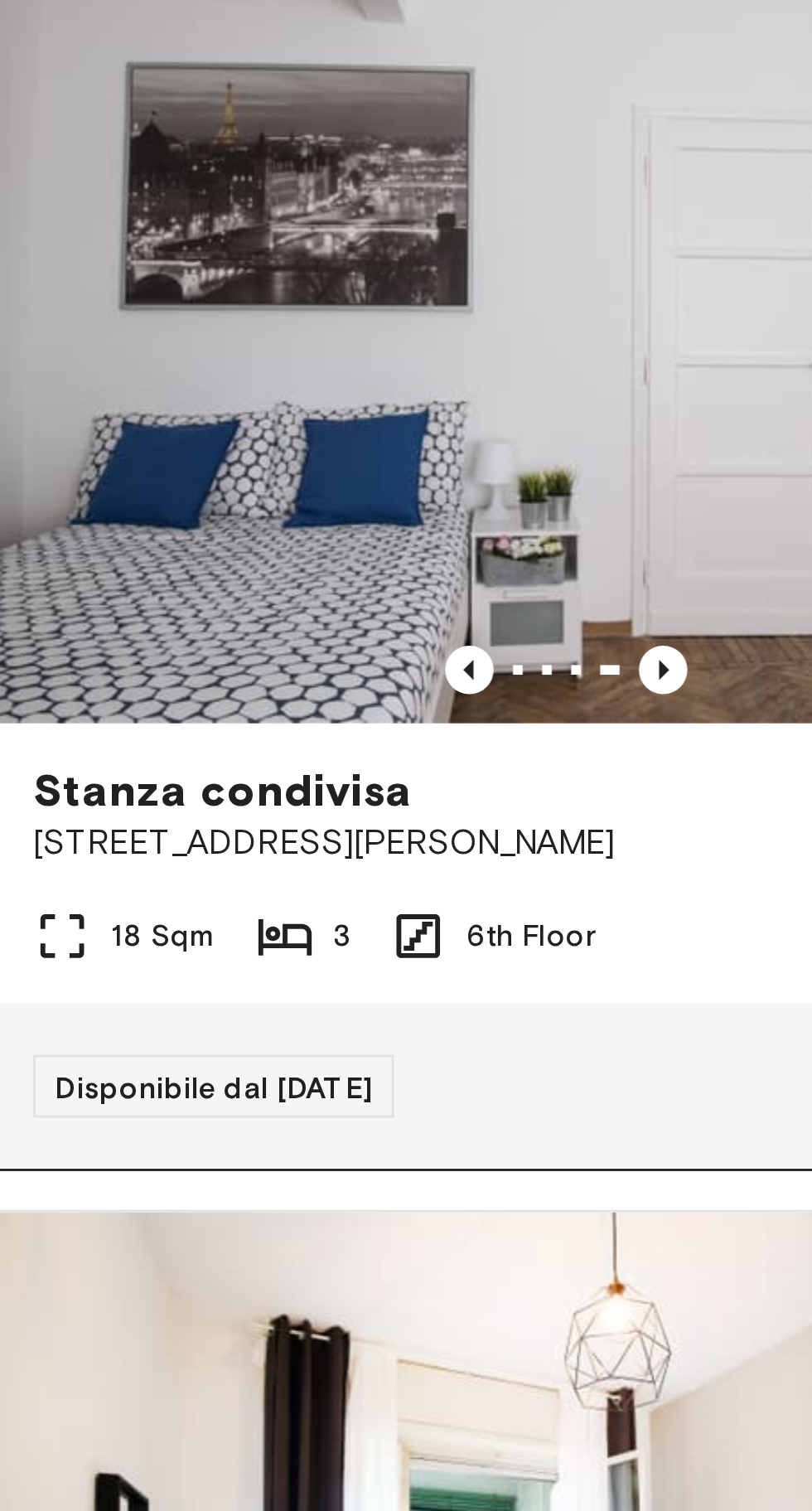
scroll to position [576, 0]
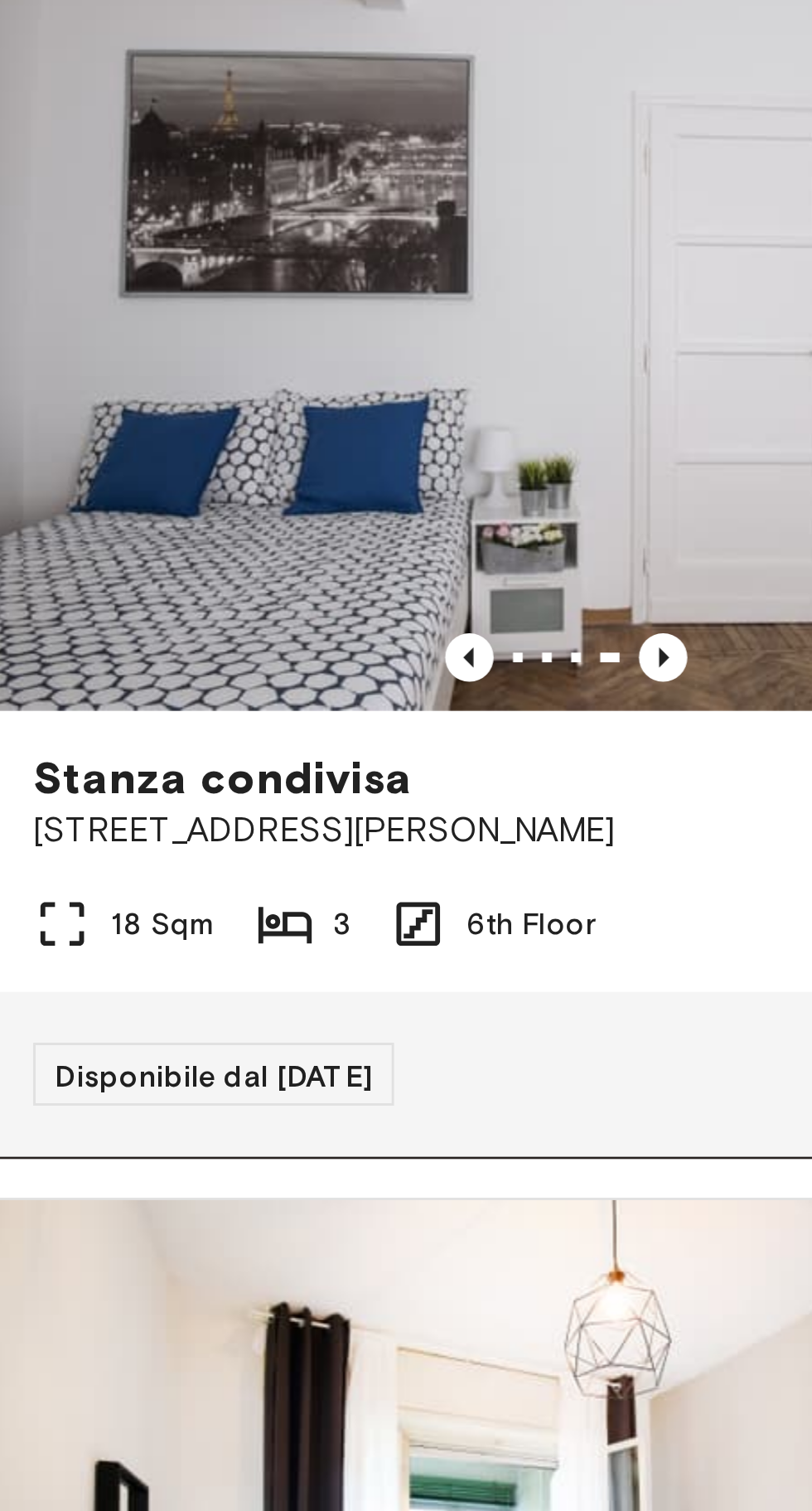
click at [112, 739] on icon at bounding box center [107, 742] width 18 height 12
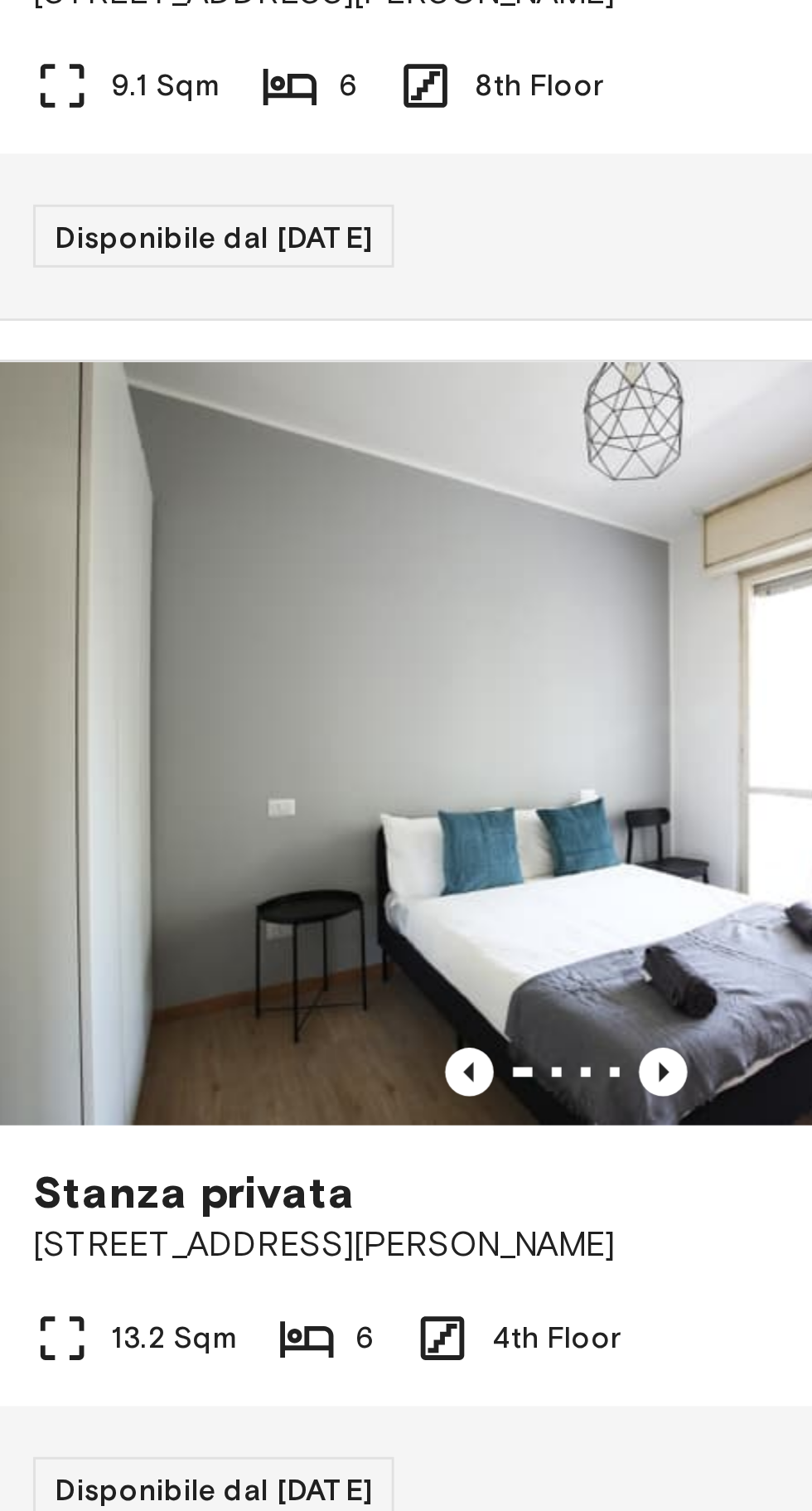
scroll to position [1721, 0]
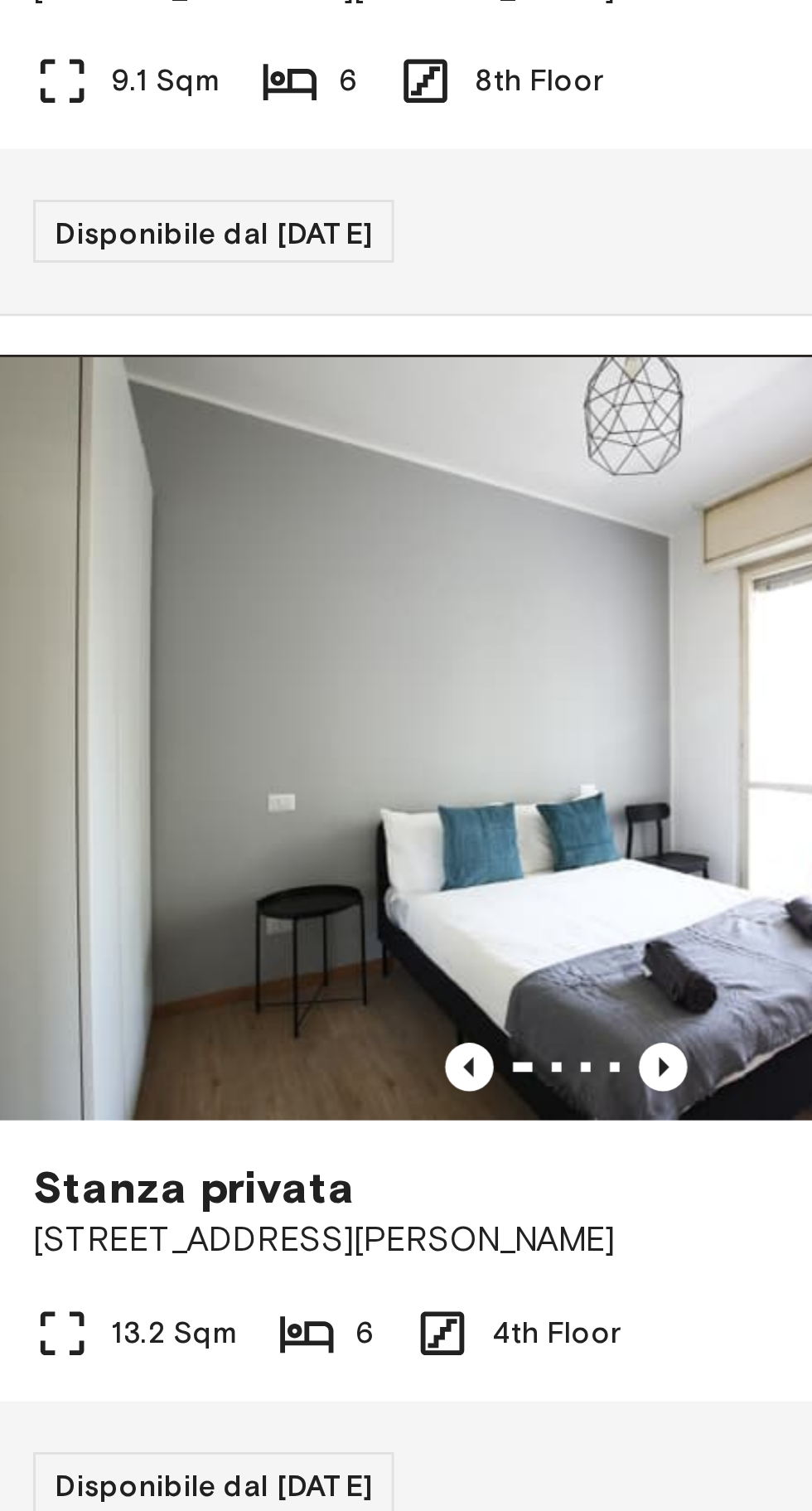
click at [193, 752] on img at bounding box center [203, 679] width 391 height 261
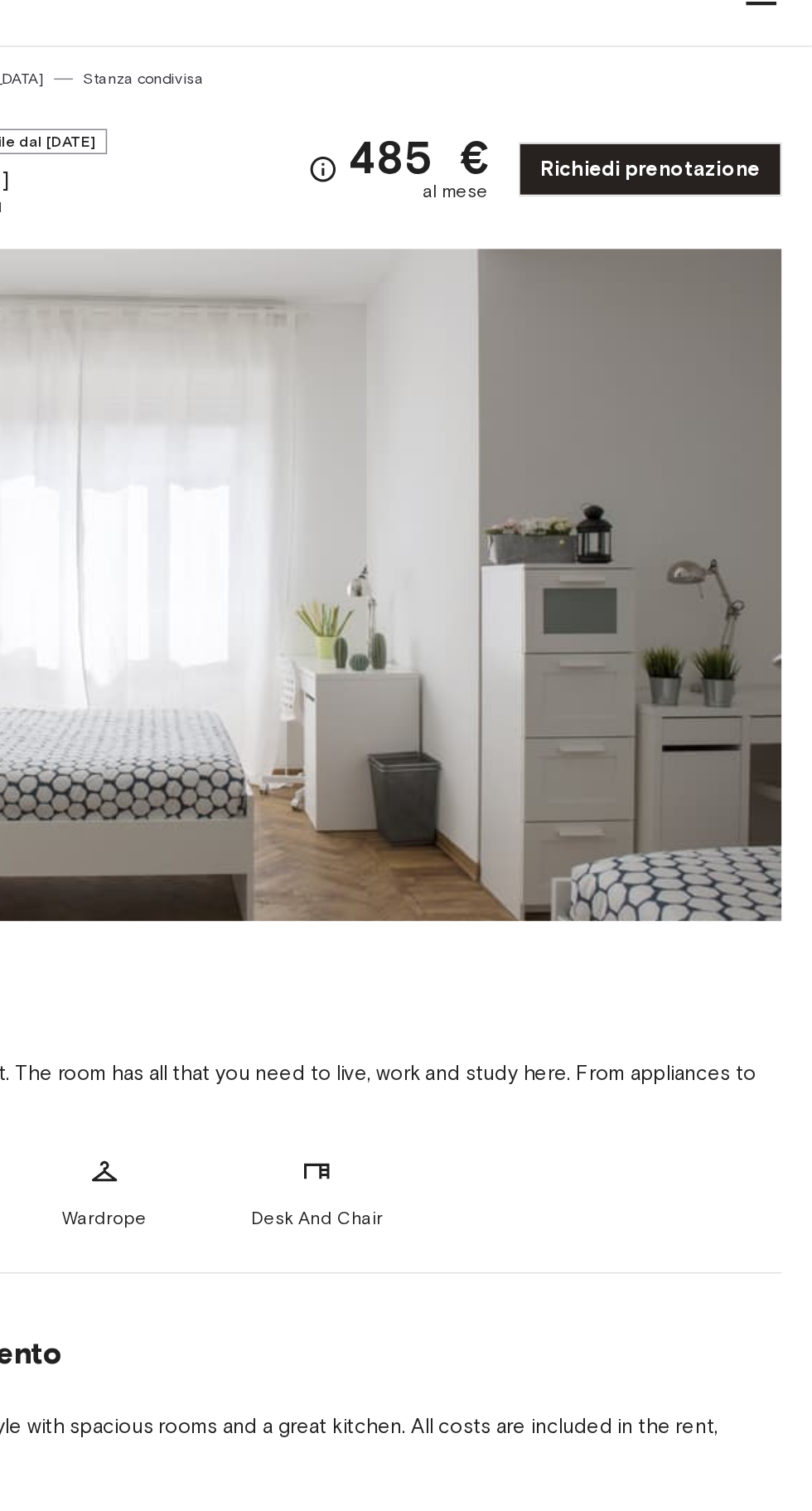
click at [677, 521] on img at bounding box center [406, 420] width 772 height 441
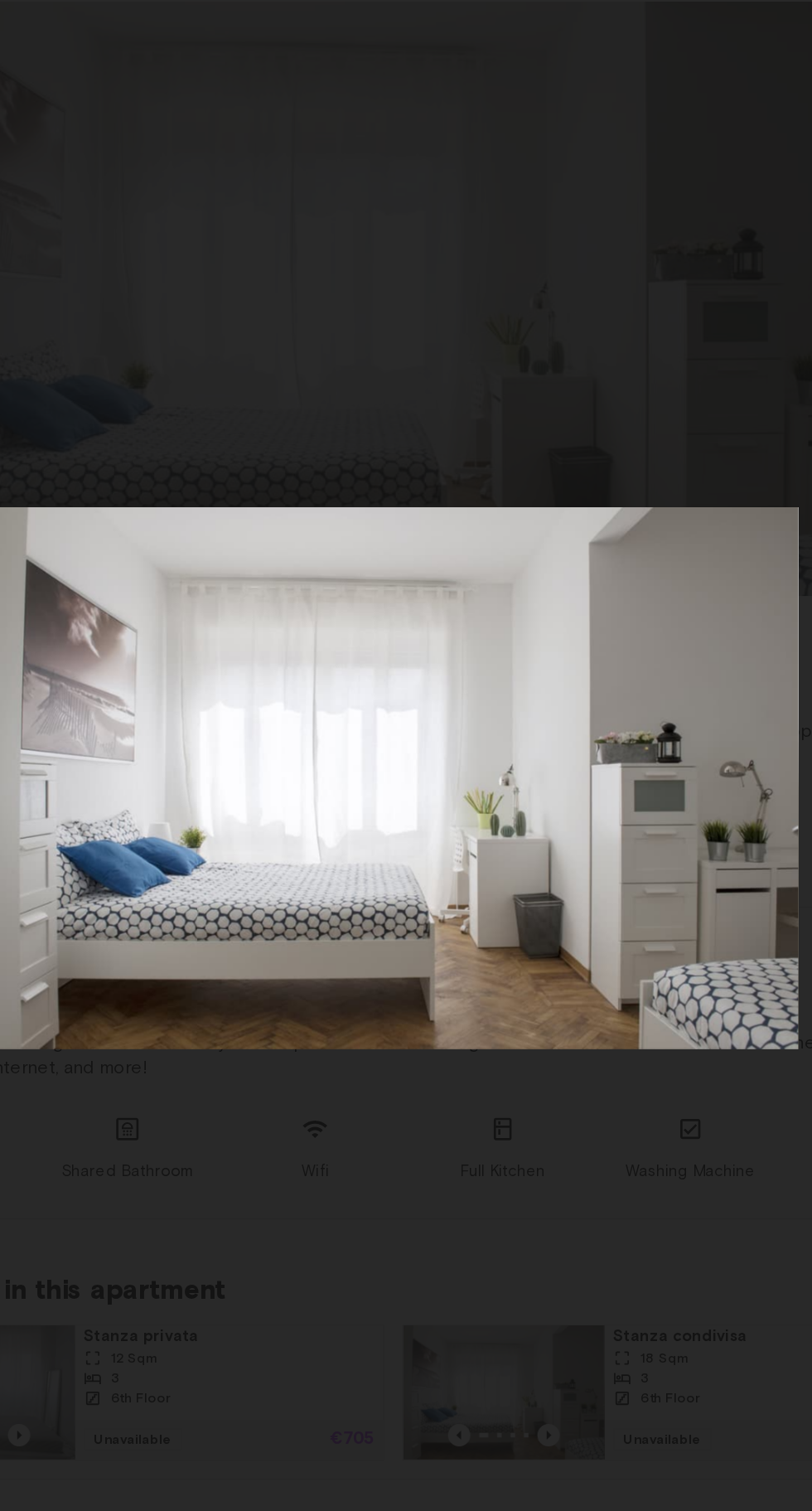
scroll to position [43, 0]
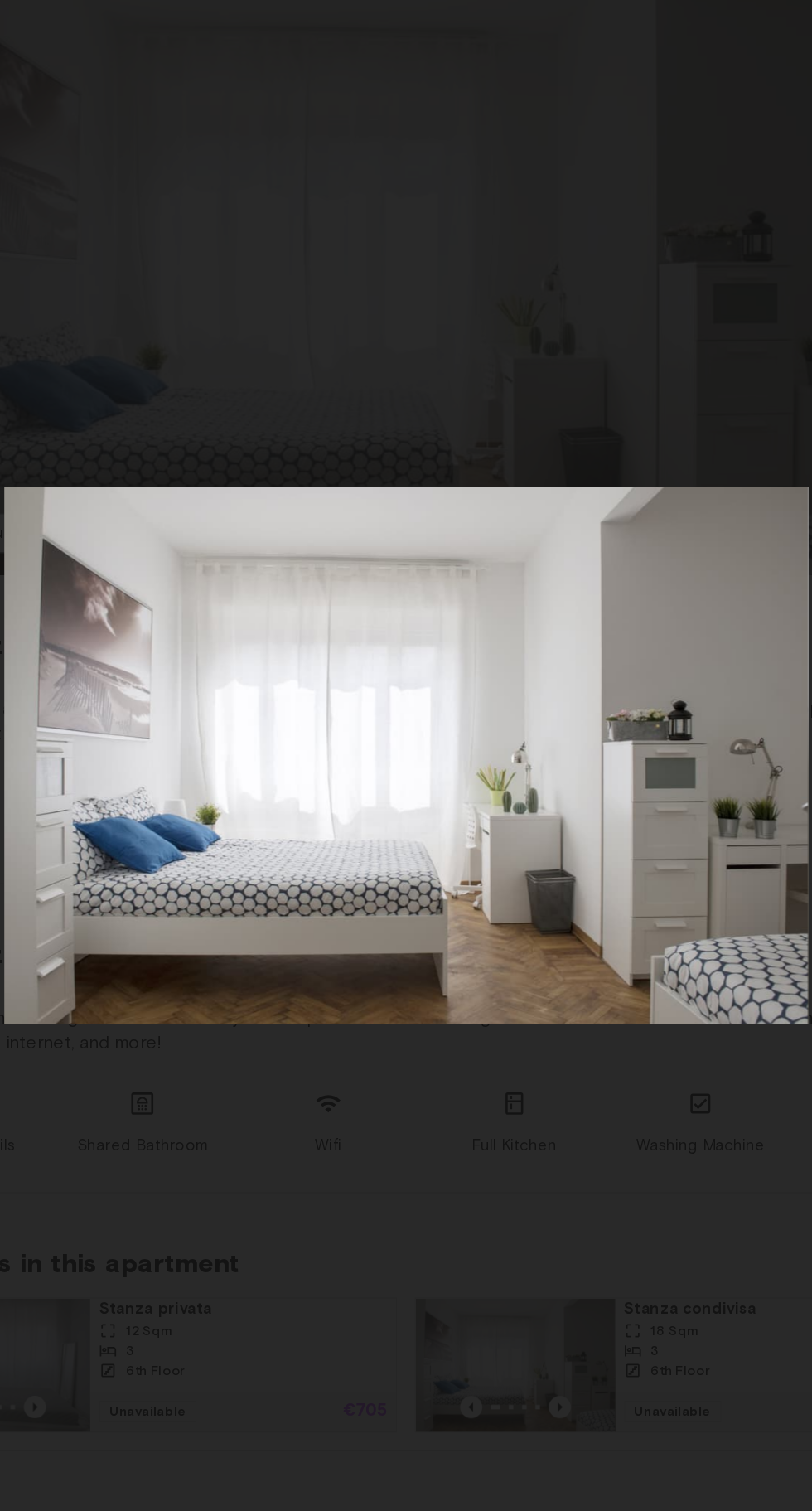
click at [527, 617] on img at bounding box center [405, 731] width 601 height 401
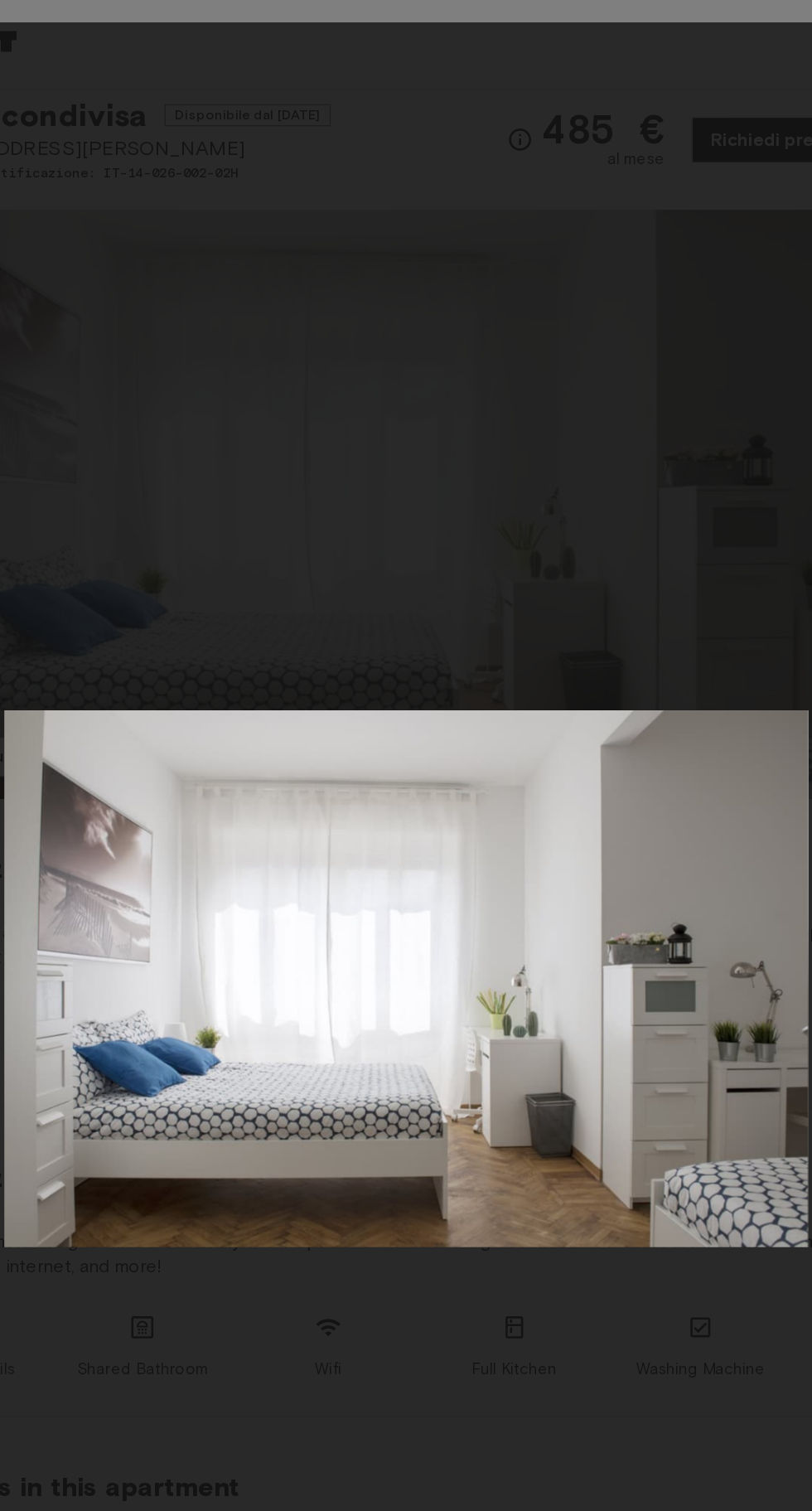
click at [580, 346] on div at bounding box center [405, 732] width 779 height 1365
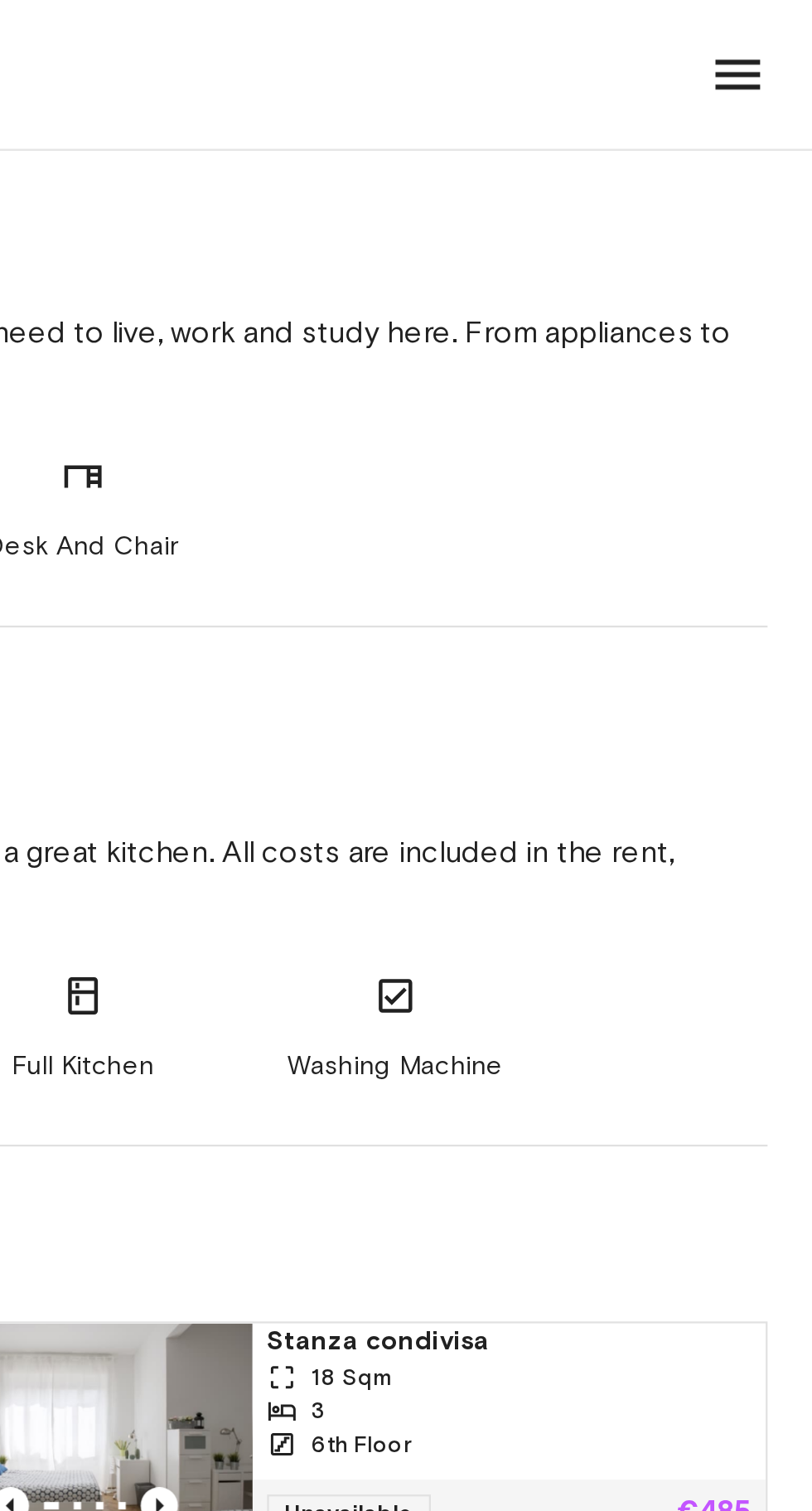
scroll to position [593, 0]
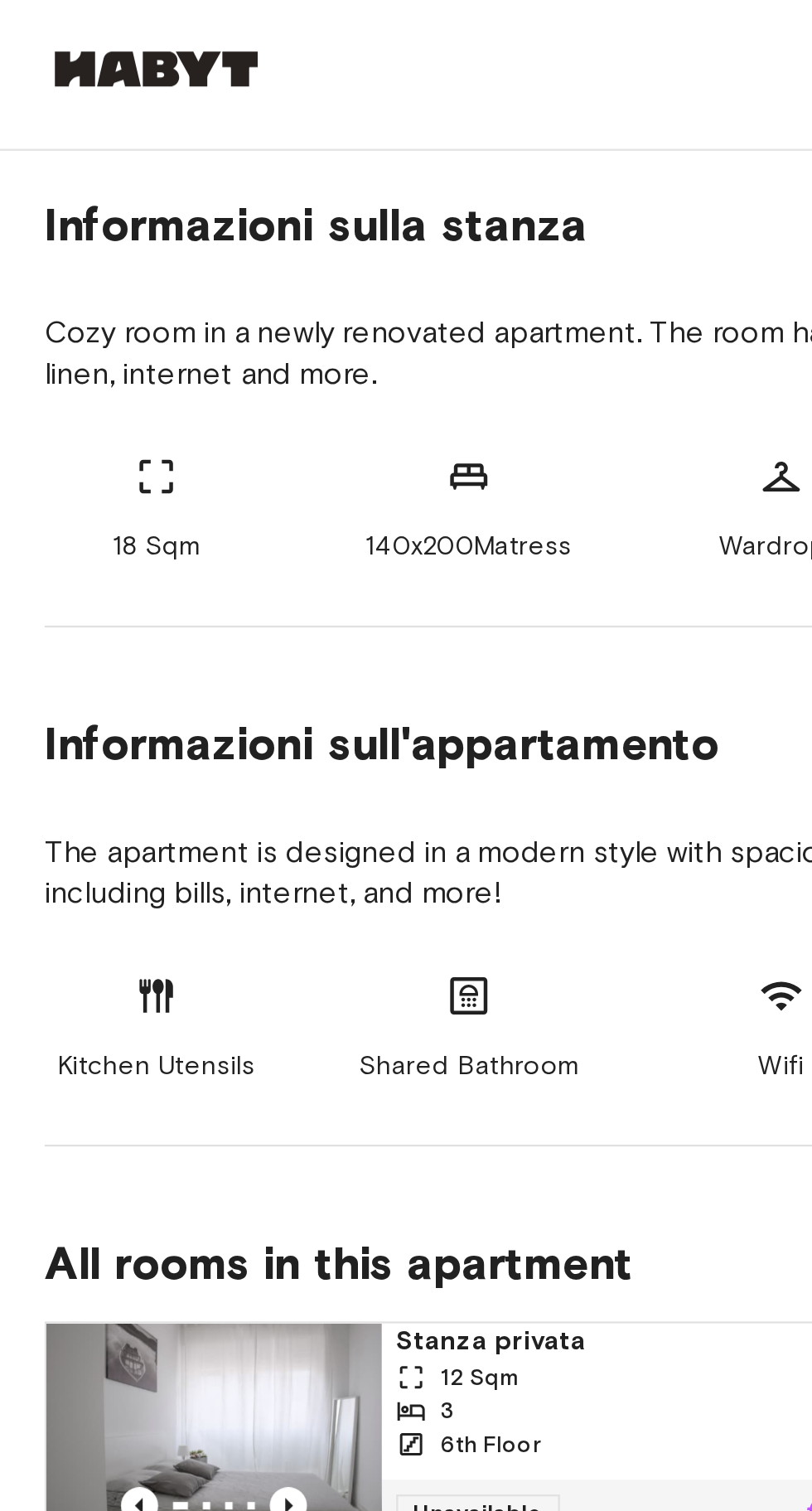
click at [79, 460] on div "Kitchen Utensils" at bounding box center [70, 459] width 99 height 50
click at [76, 454] on div "Kitchen Utensils" at bounding box center [70, 459] width 99 height 50
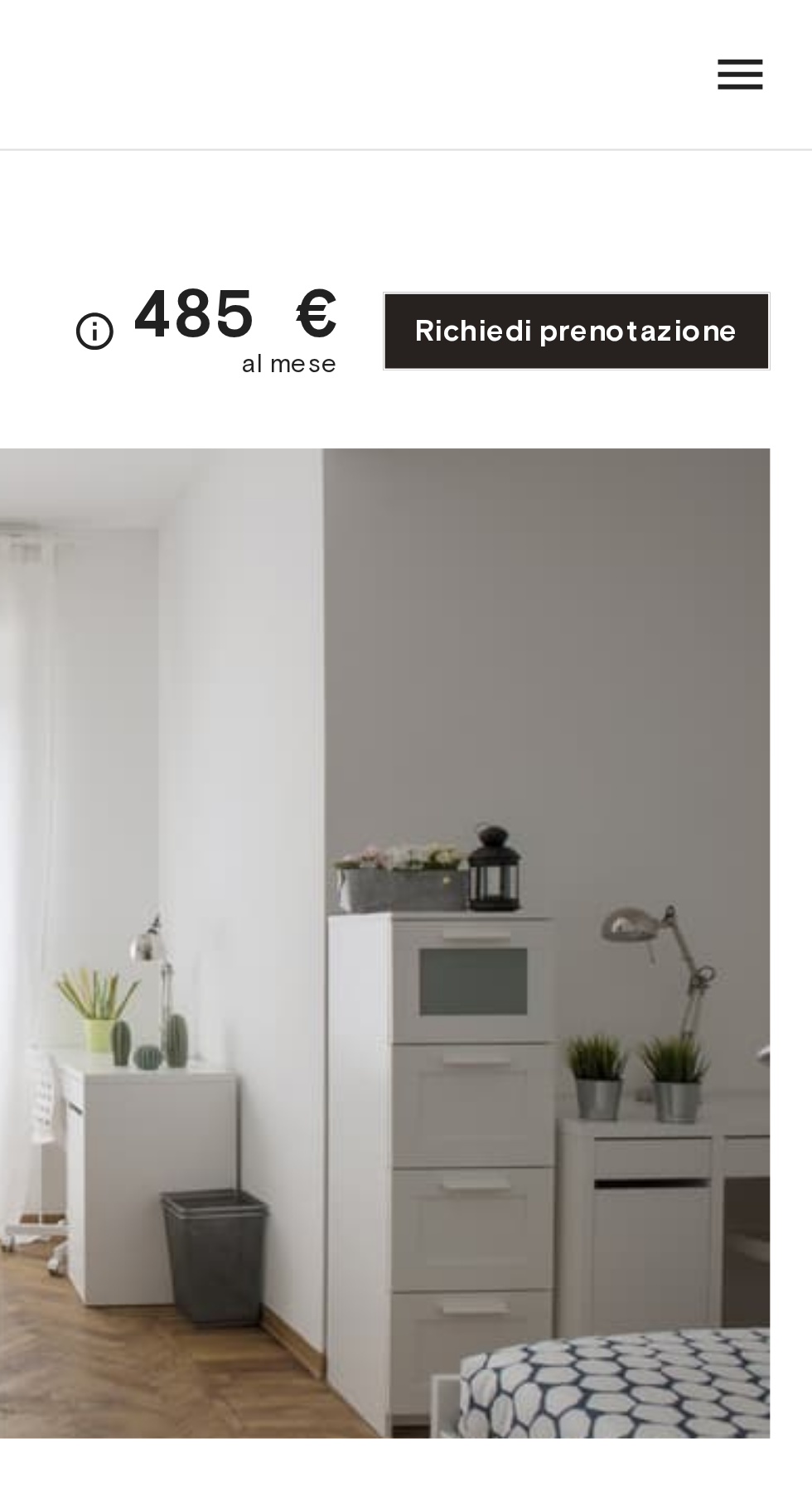
scroll to position [0, 0]
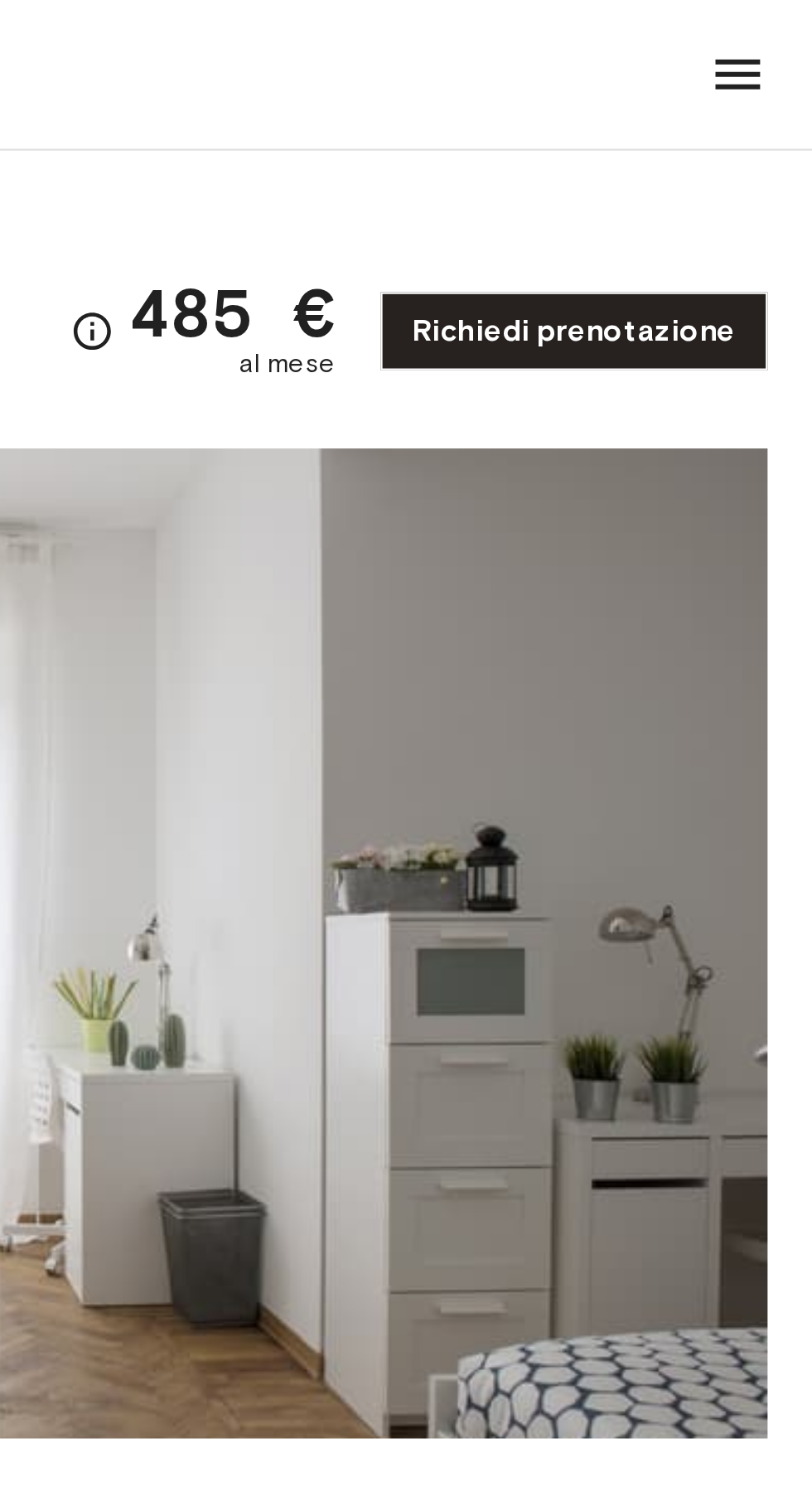
click at [781, 41] on icon at bounding box center [779, 33] width 27 height 27
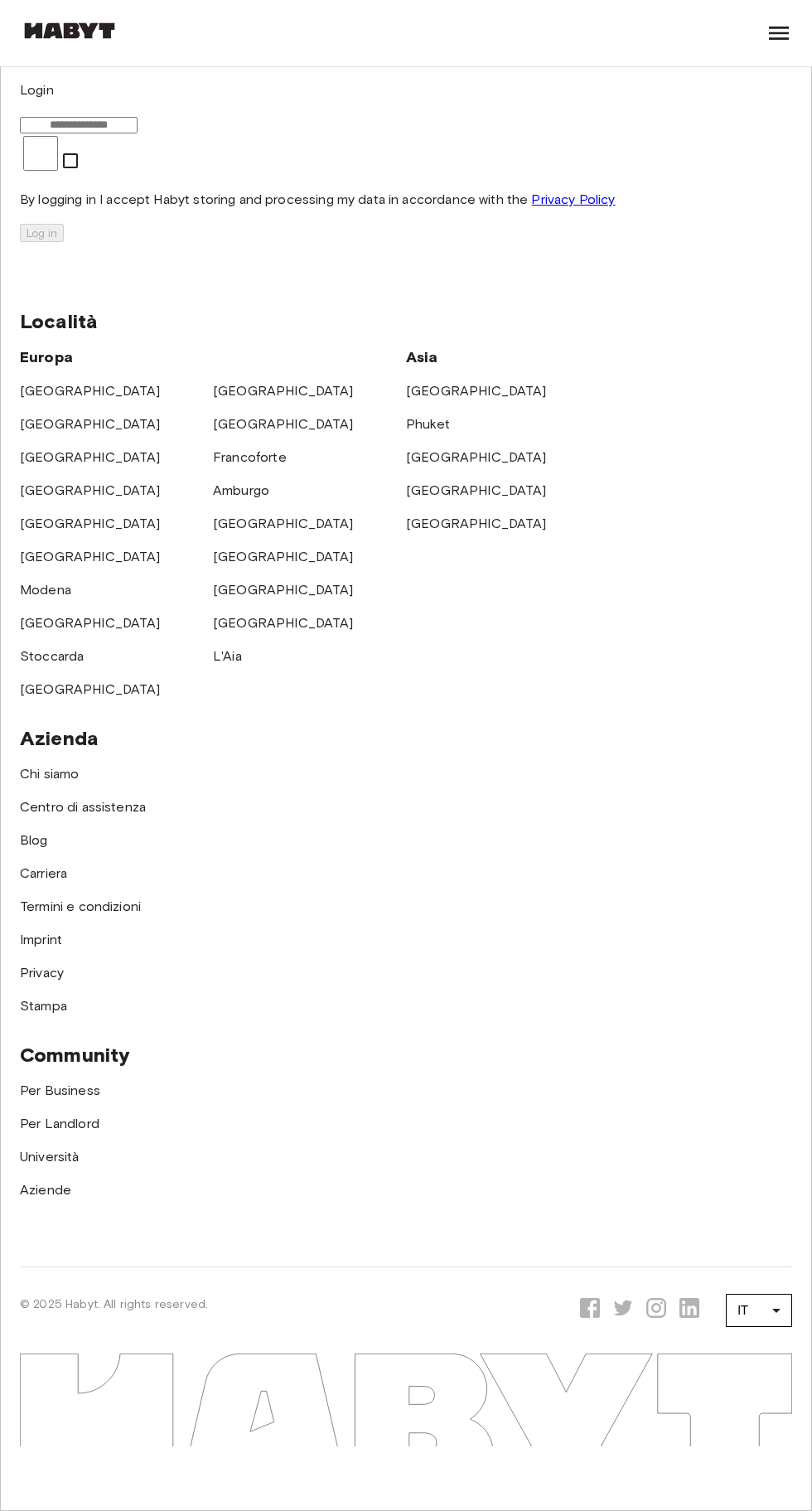
scroll to position [401, 0]
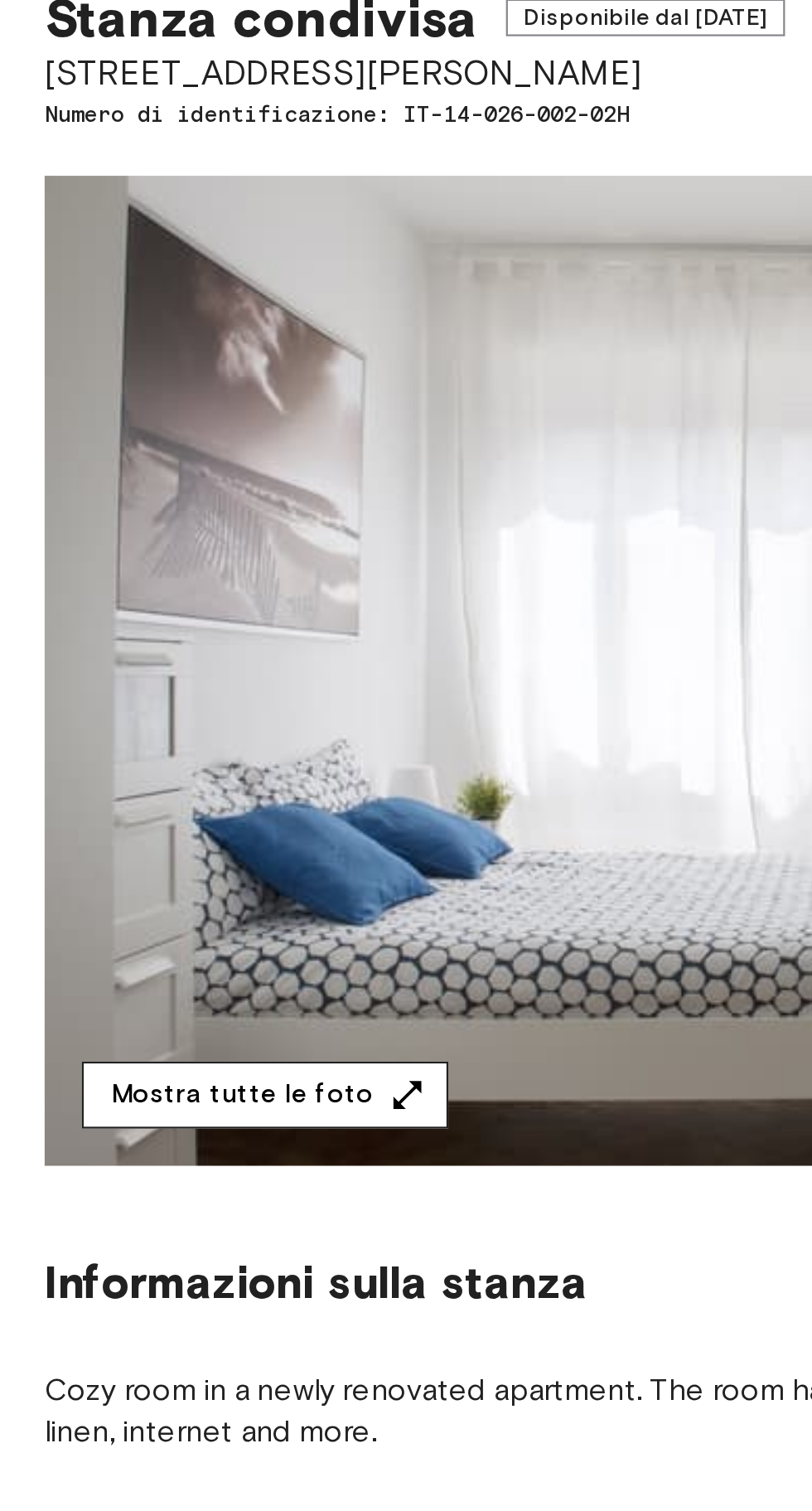
click at [173, 602] on icon "button" at bounding box center [181, 608] width 16 height 16
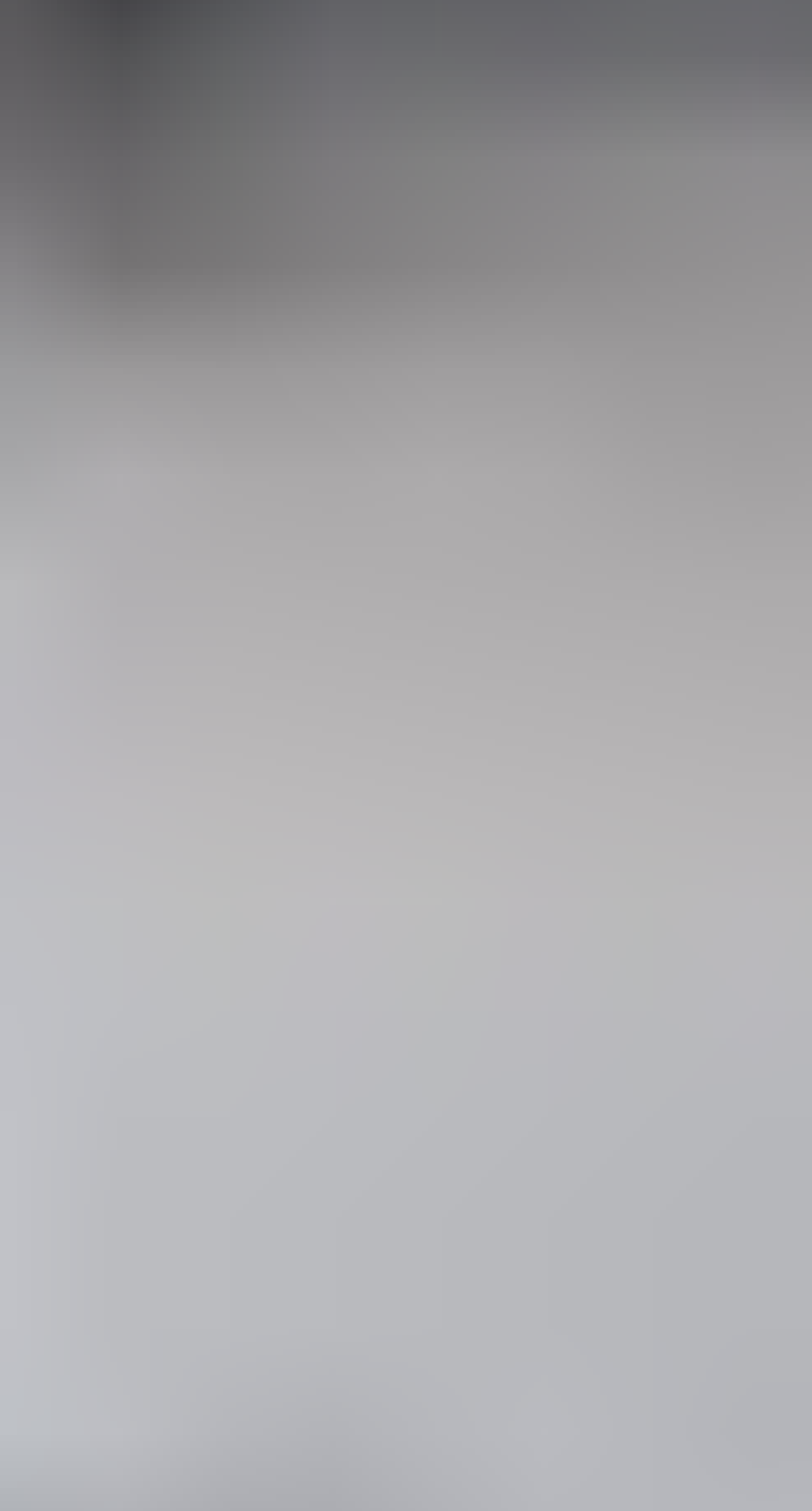
scroll to position [70, 0]
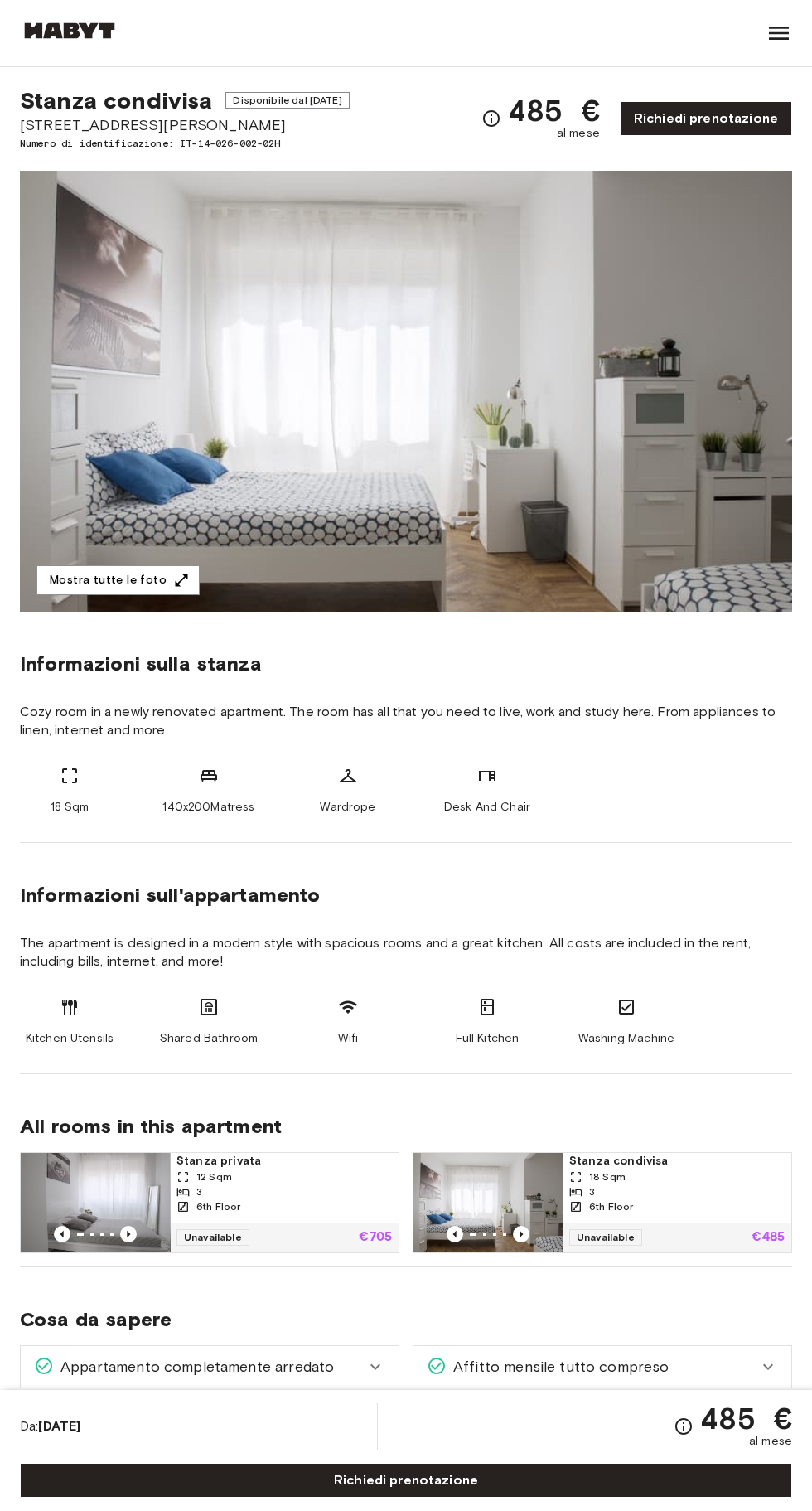
scroll to position [29, 0]
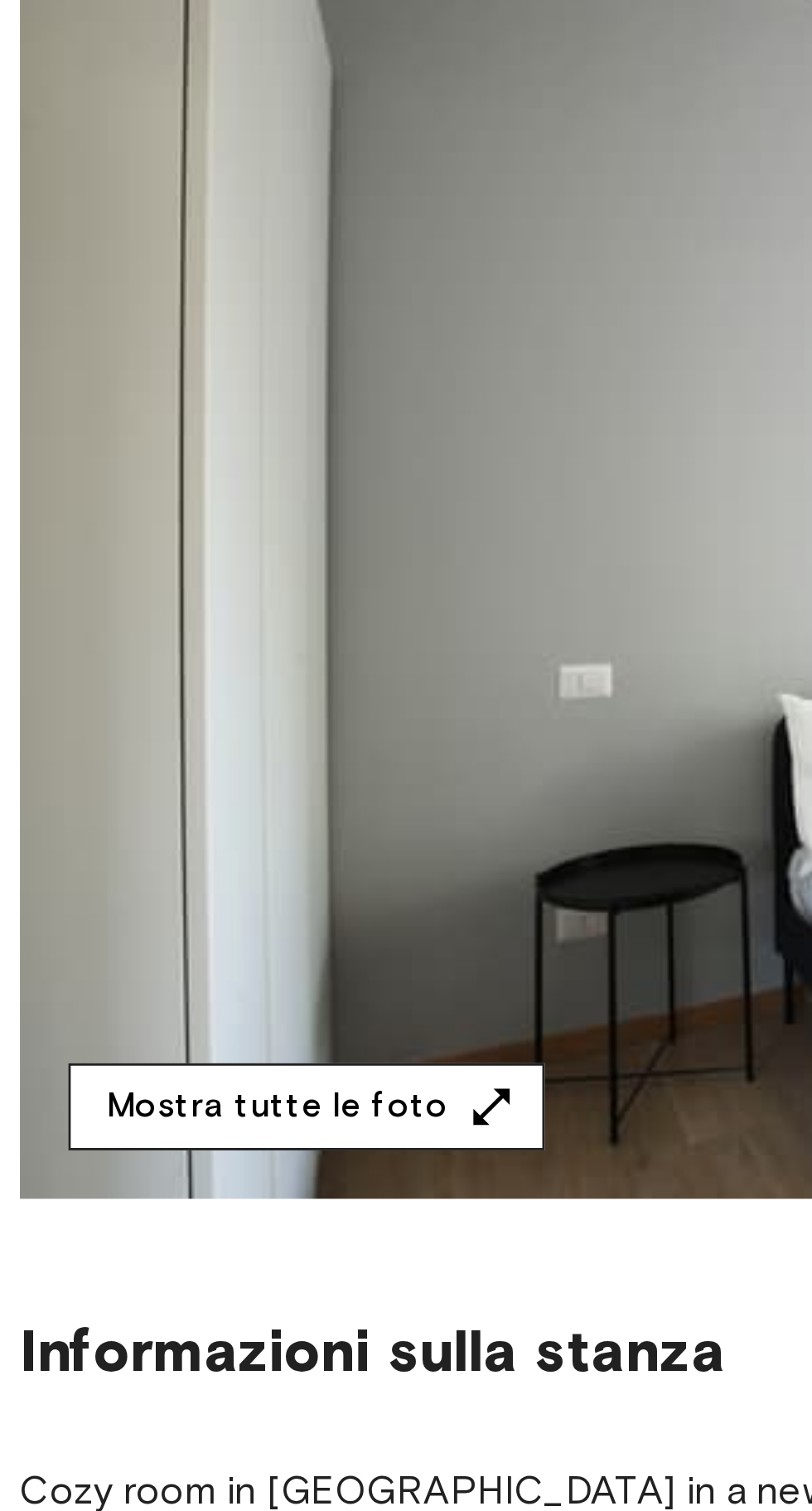
click at [173, 602] on icon "button" at bounding box center [181, 608] width 16 height 16
